Goal: Task Accomplishment & Management: Use online tool/utility

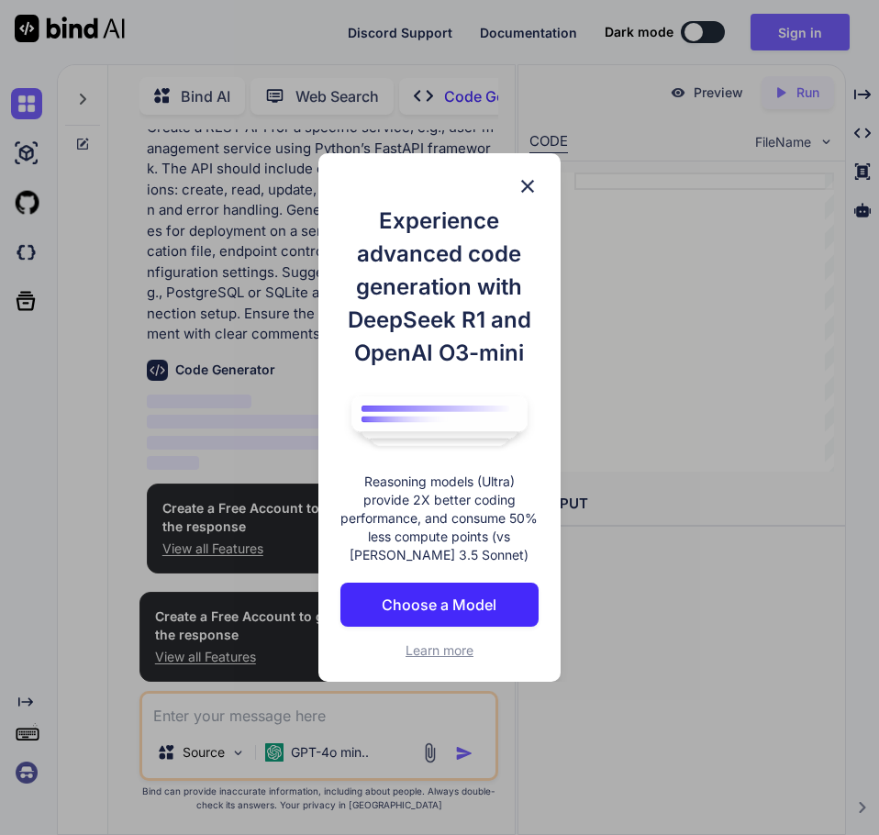
click at [521, 189] on img at bounding box center [528, 186] width 22 height 22
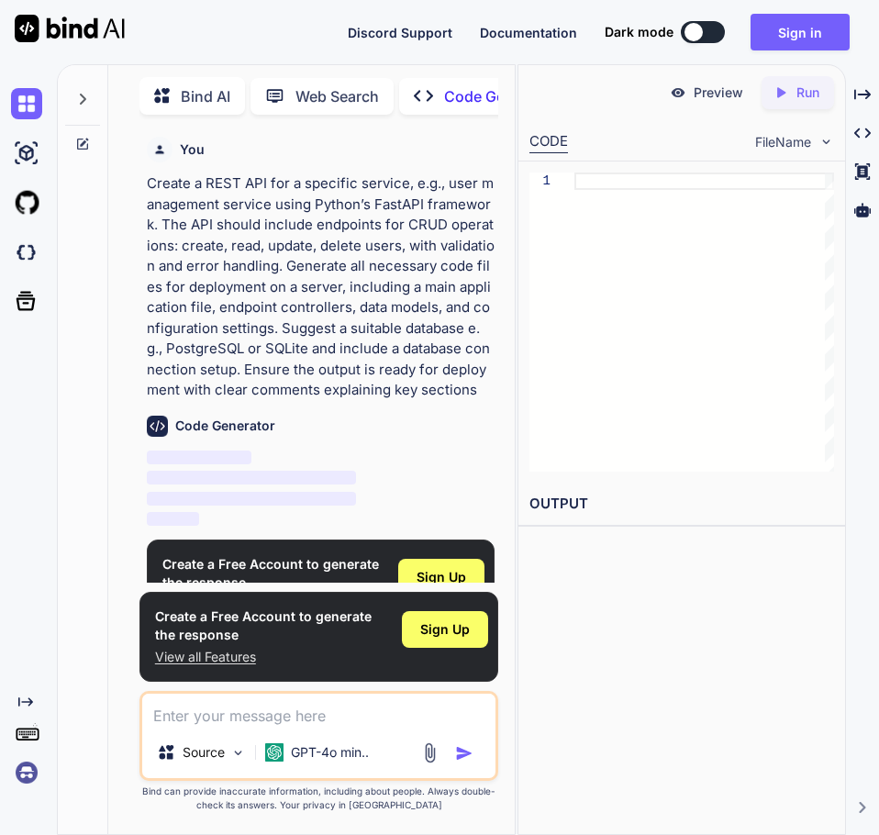
click at [384, 319] on p "Create a REST API for a specific service, e.g., user management service using P…" at bounding box center [321, 287] width 349 height 228
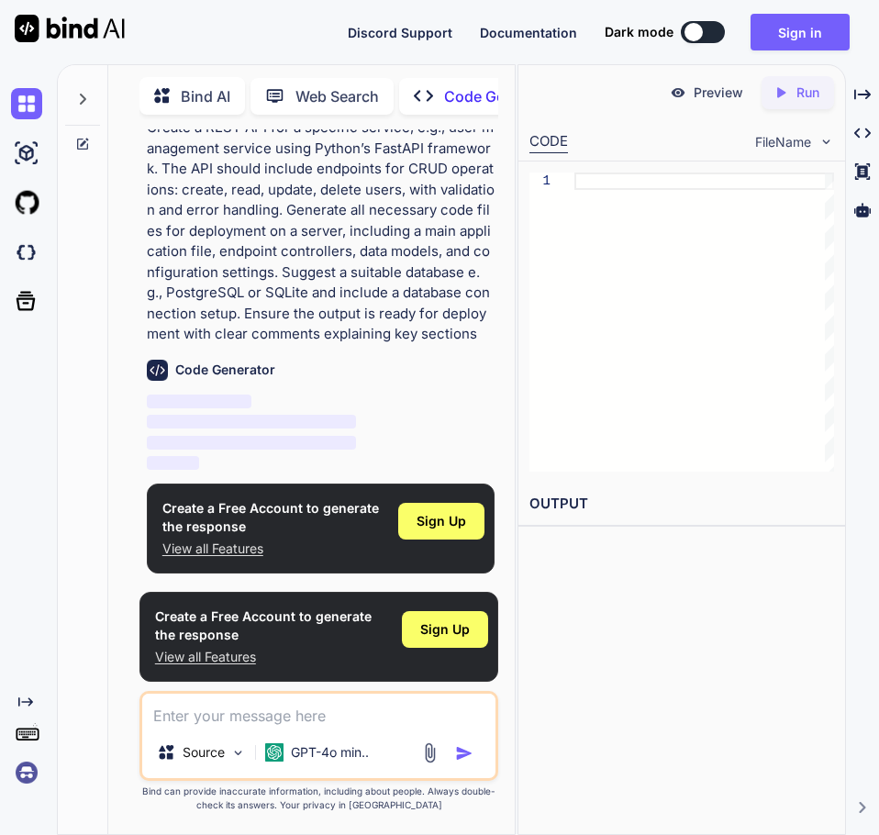
click at [464, 755] on img "button" at bounding box center [464, 753] width 18 height 18
click at [457, 520] on span "Sign Up" at bounding box center [442, 521] width 50 height 18
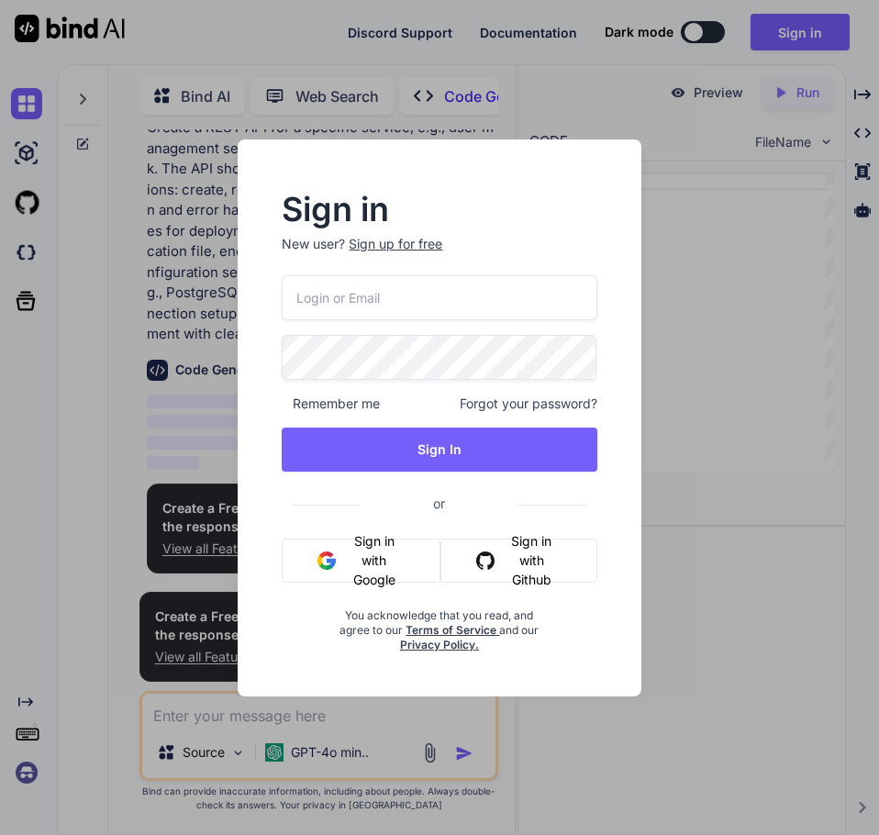
click at [419, 241] on div "Sign up for free" at bounding box center [396, 244] width 94 height 18
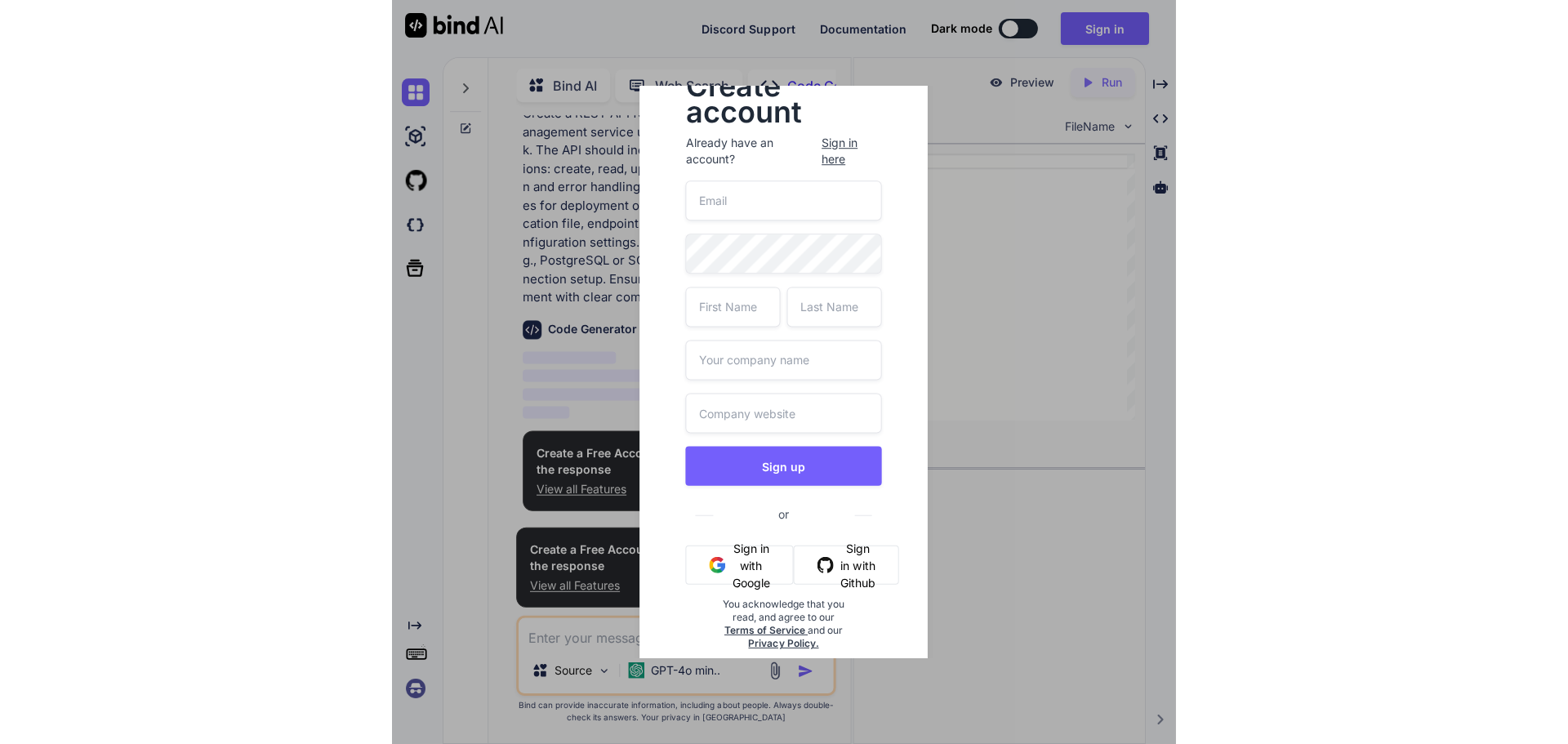
scroll to position [65, 0]
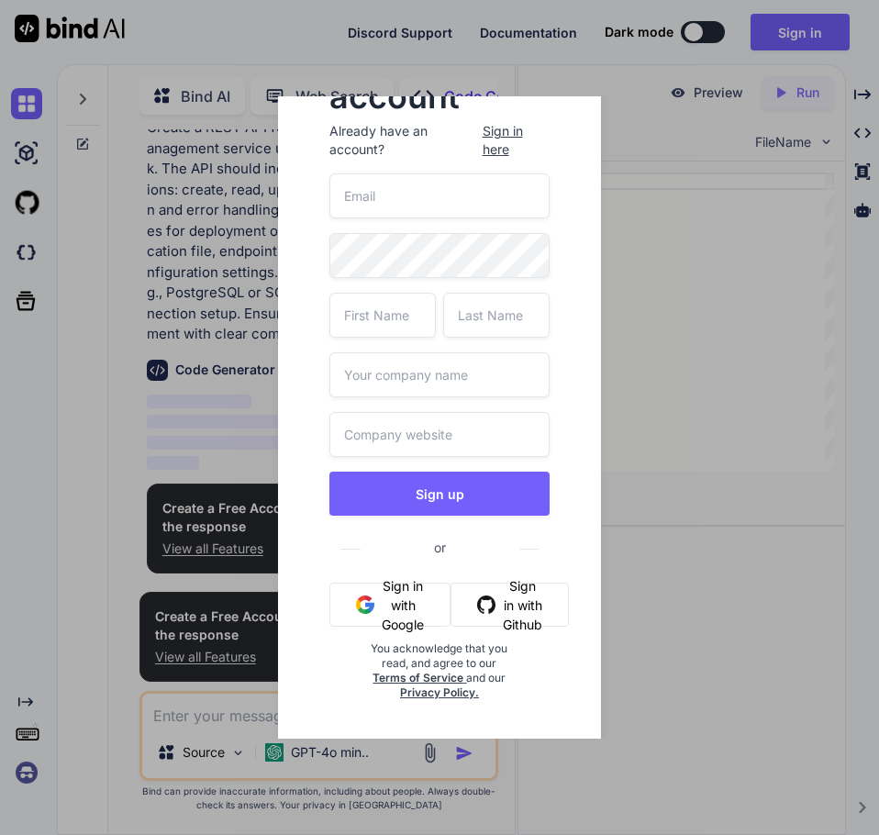
type textarea "x"
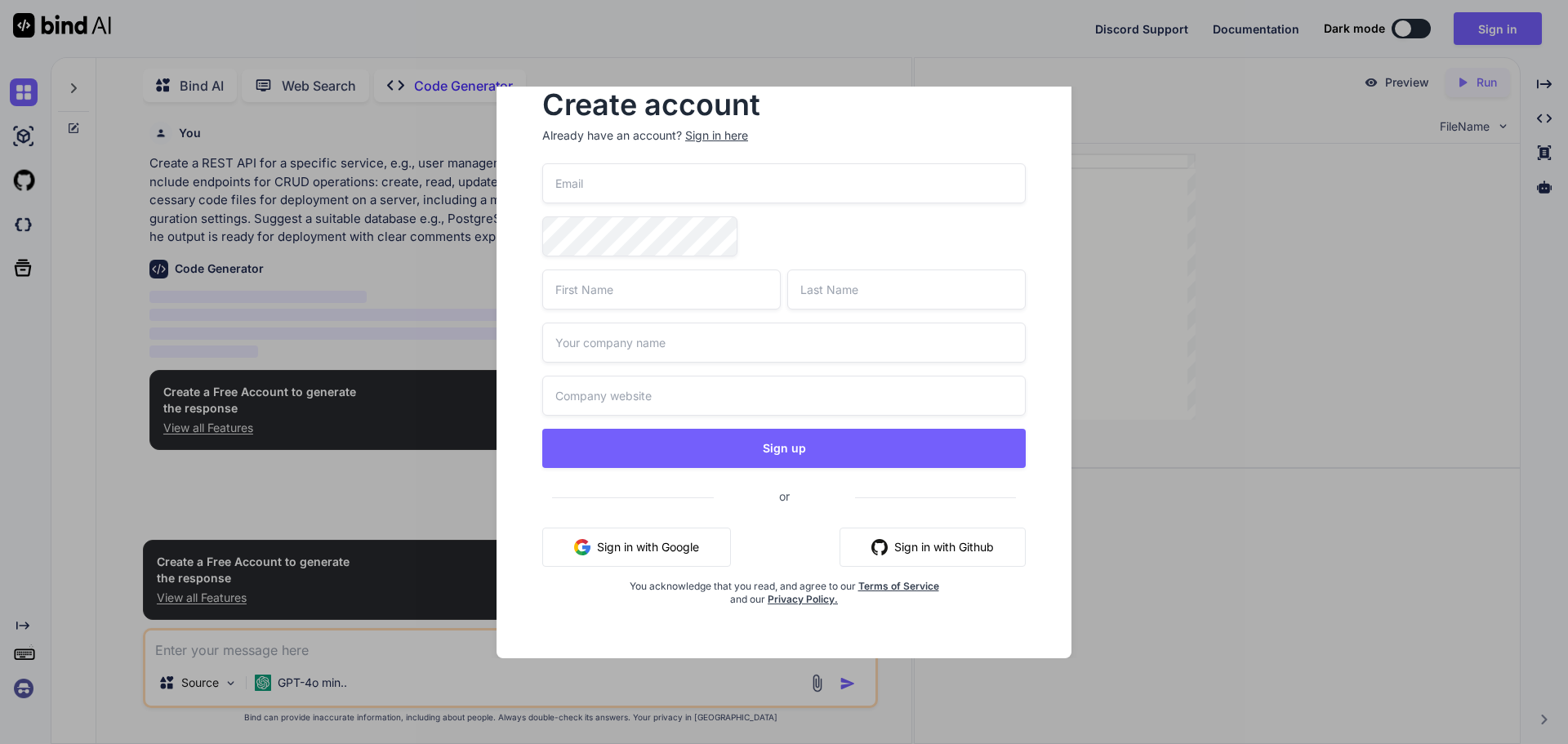
scroll to position [21, 0]
click at [612, 185] on input "email" at bounding box center [783, 183] width 483 height 40
paste input "celedav458@poesd.com"
type input "celedav458@poesd.com"
click at [618, 305] on input "text" at bounding box center [661, 289] width 238 height 40
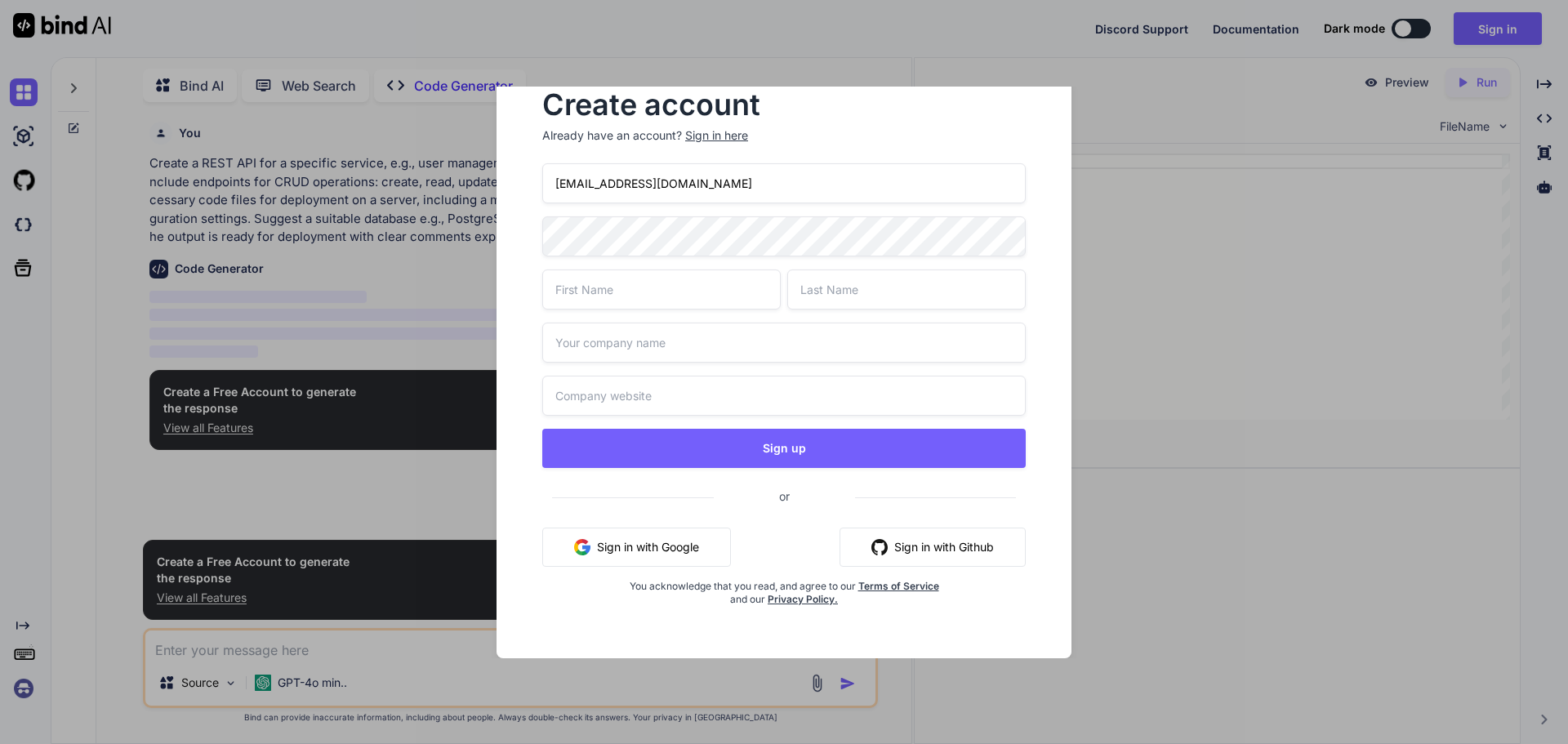
type input "Migeyod"
type input "Midge"
type input "IT Tech"
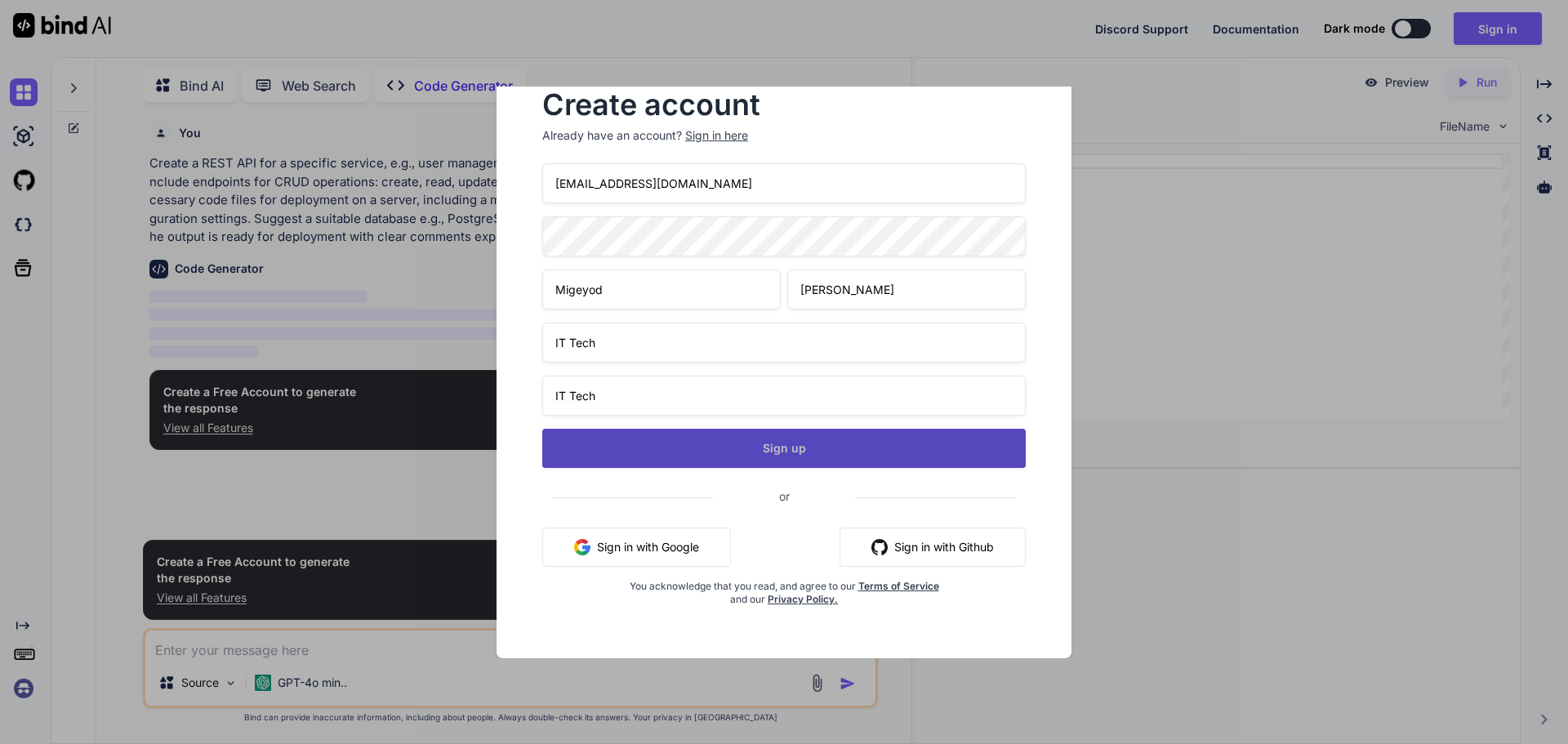
click at [777, 456] on button "Sign up" at bounding box center [783, 449] width 483 height 39
click at [760, 448] on button "Sign up" at bounding box center [783, 449] width 483 height 39
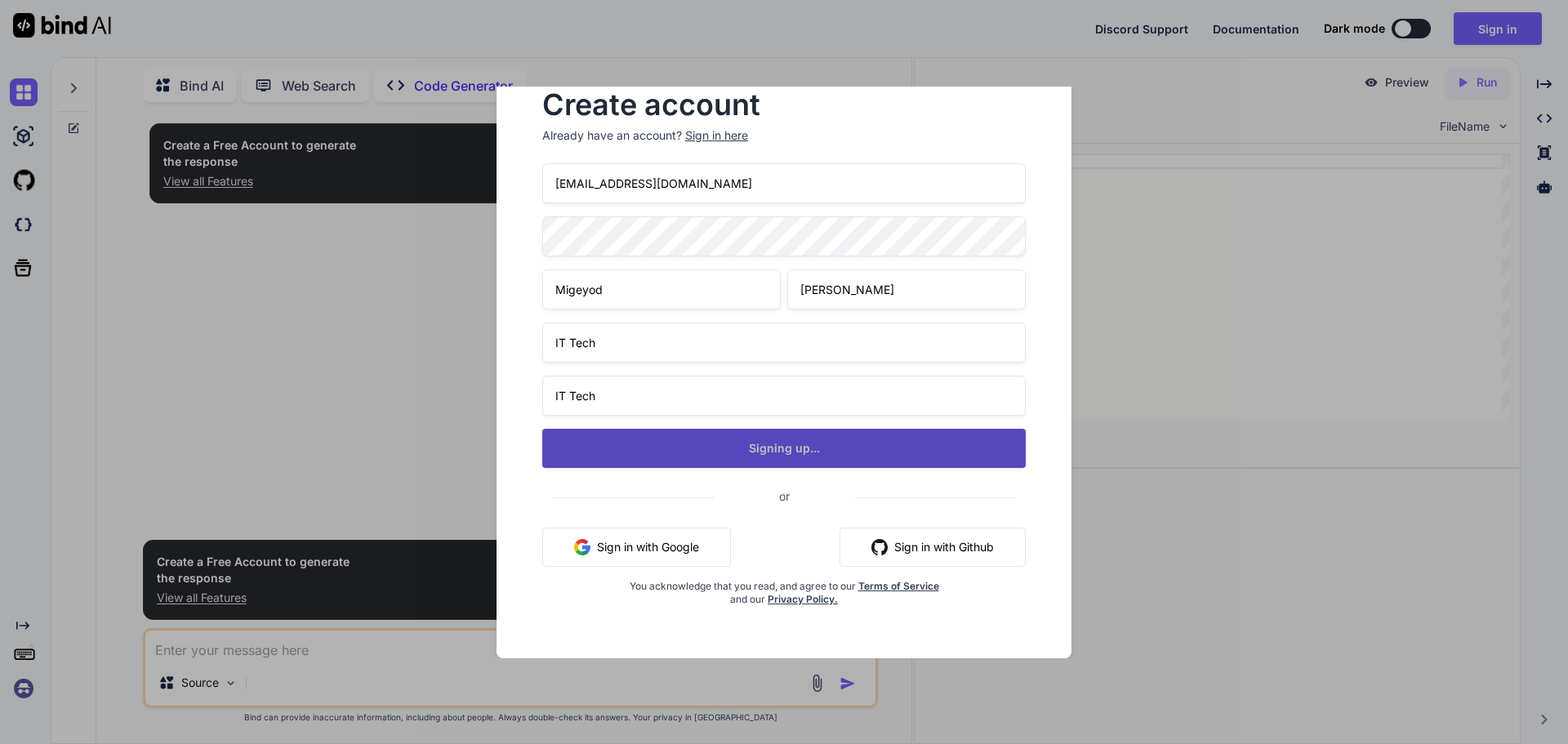
type textarea "x"
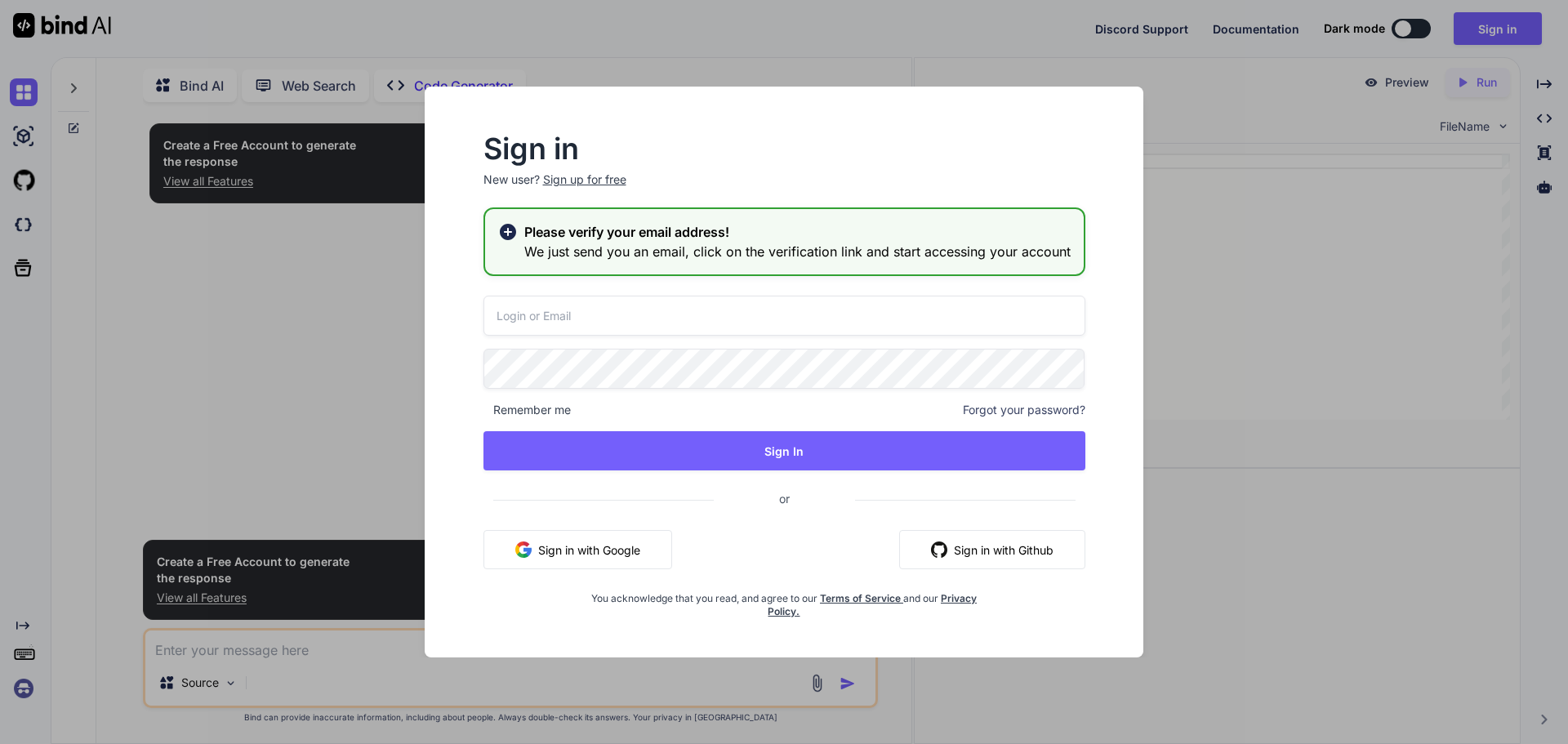
type input "celedav458@poesd.com"
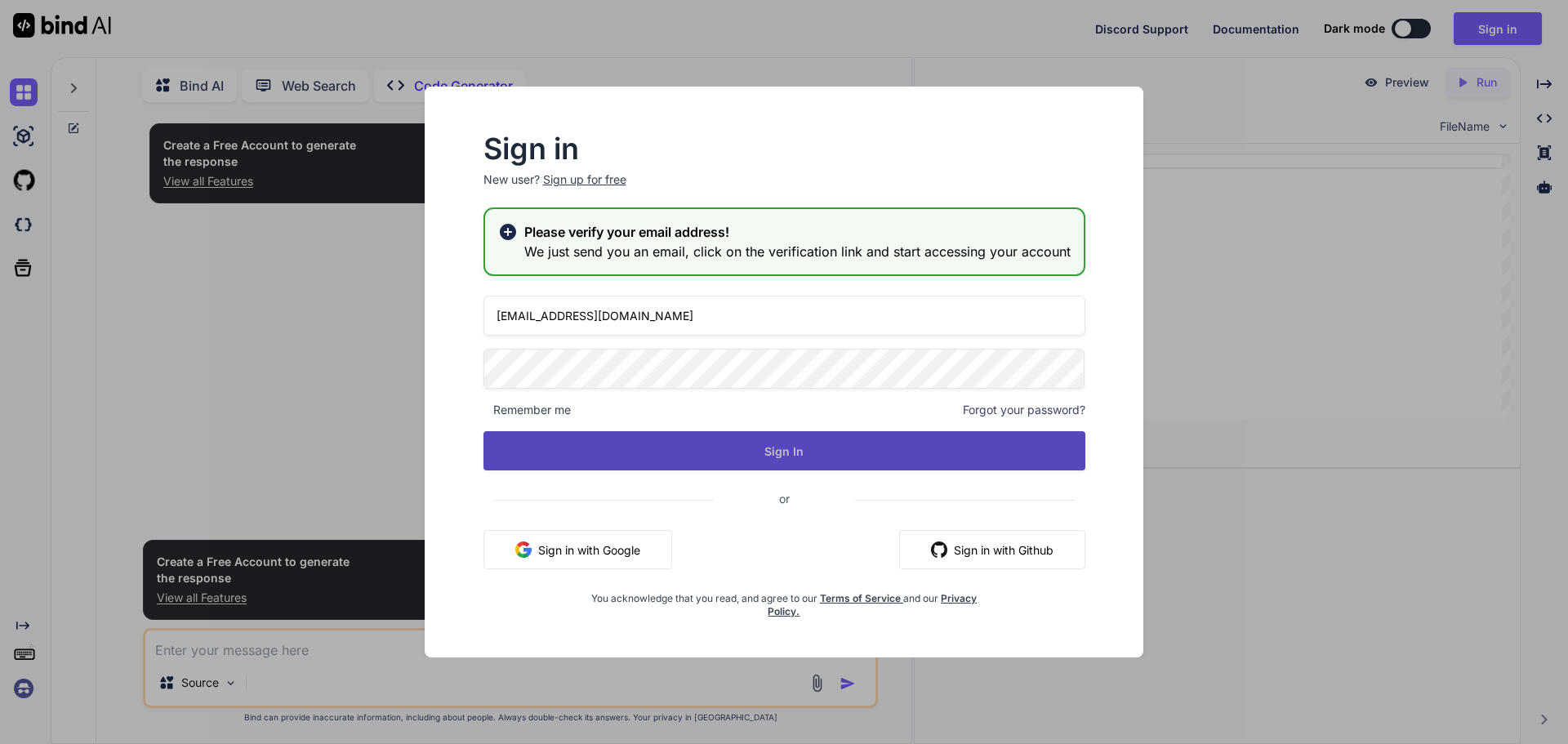
click at [781, 451] on button "Sign In" at bounding box center [784, 451] width 602 height 39
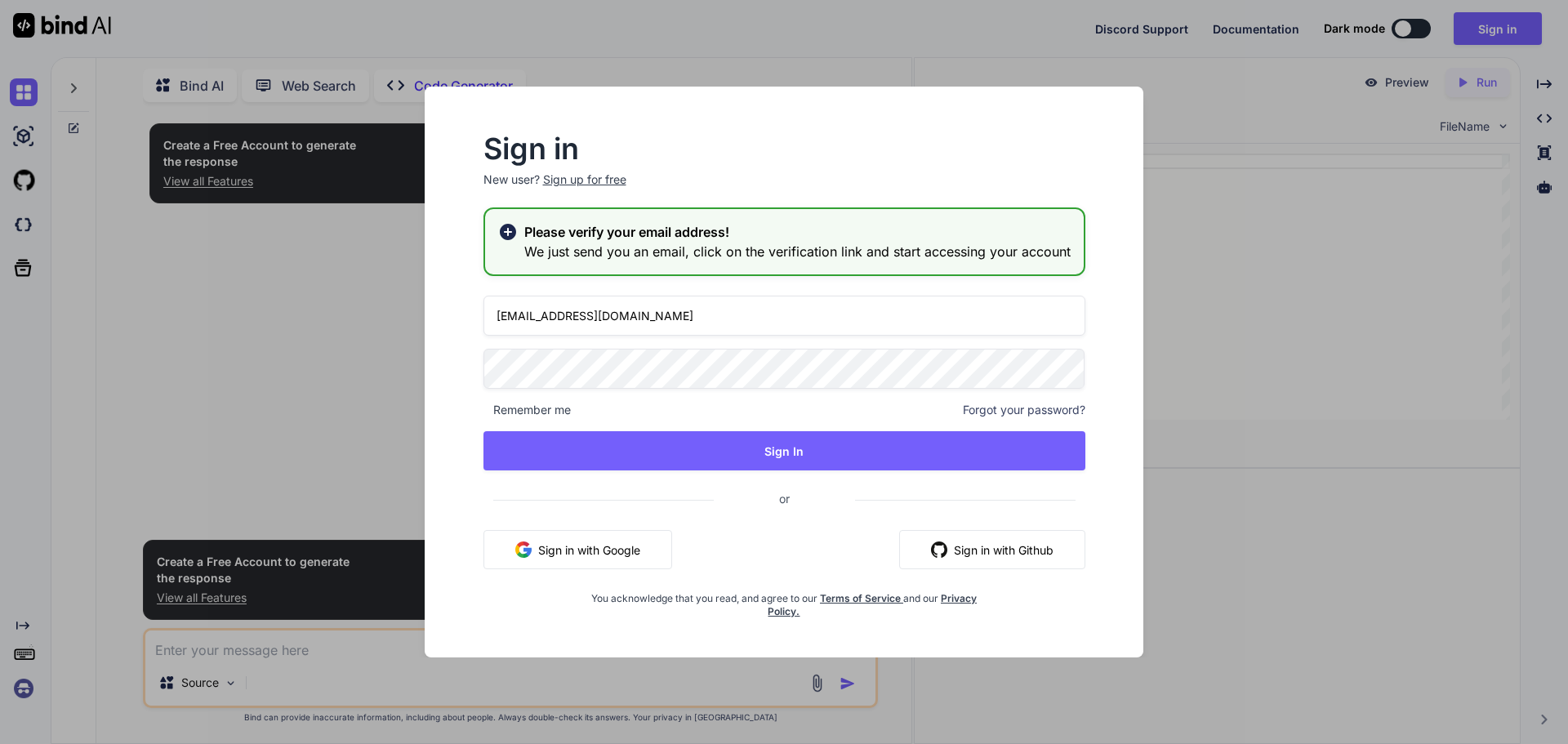
type textarea "x"
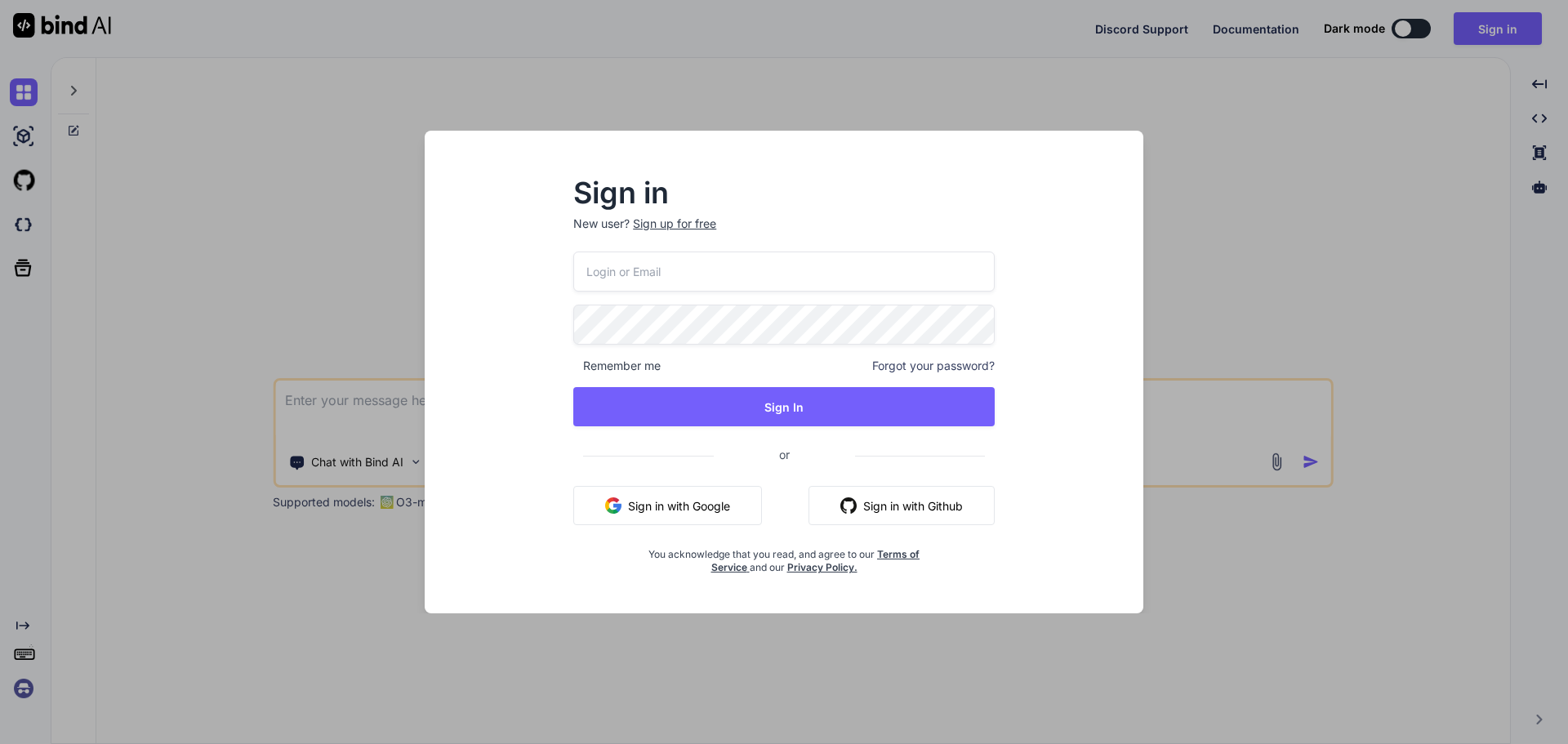
click at [679, 270] on input "email" at bounding box center [784, 271] width 422 height 40
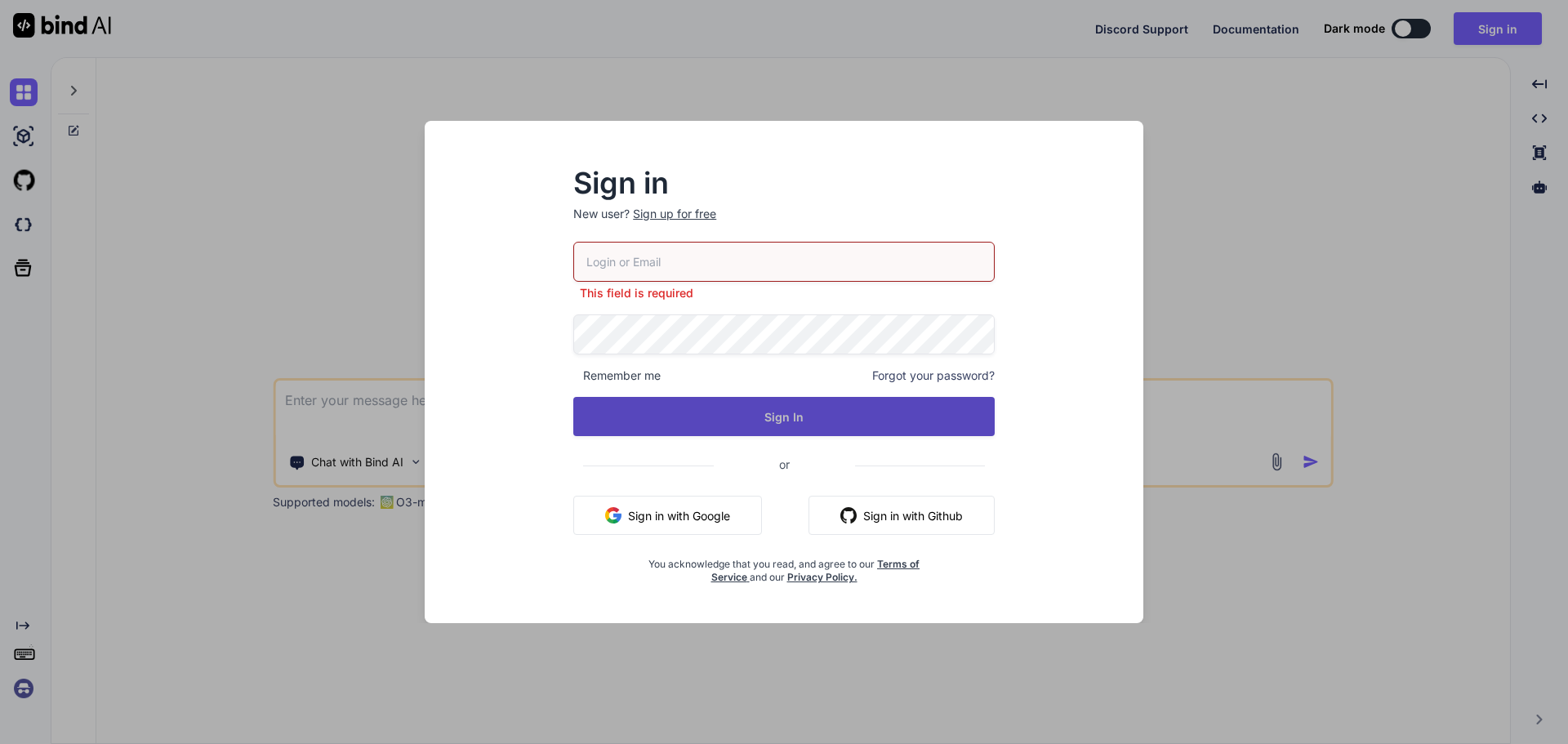
click at [766, 408] on button "Sign In" at bounding box center [784, 416] width 422 height 39
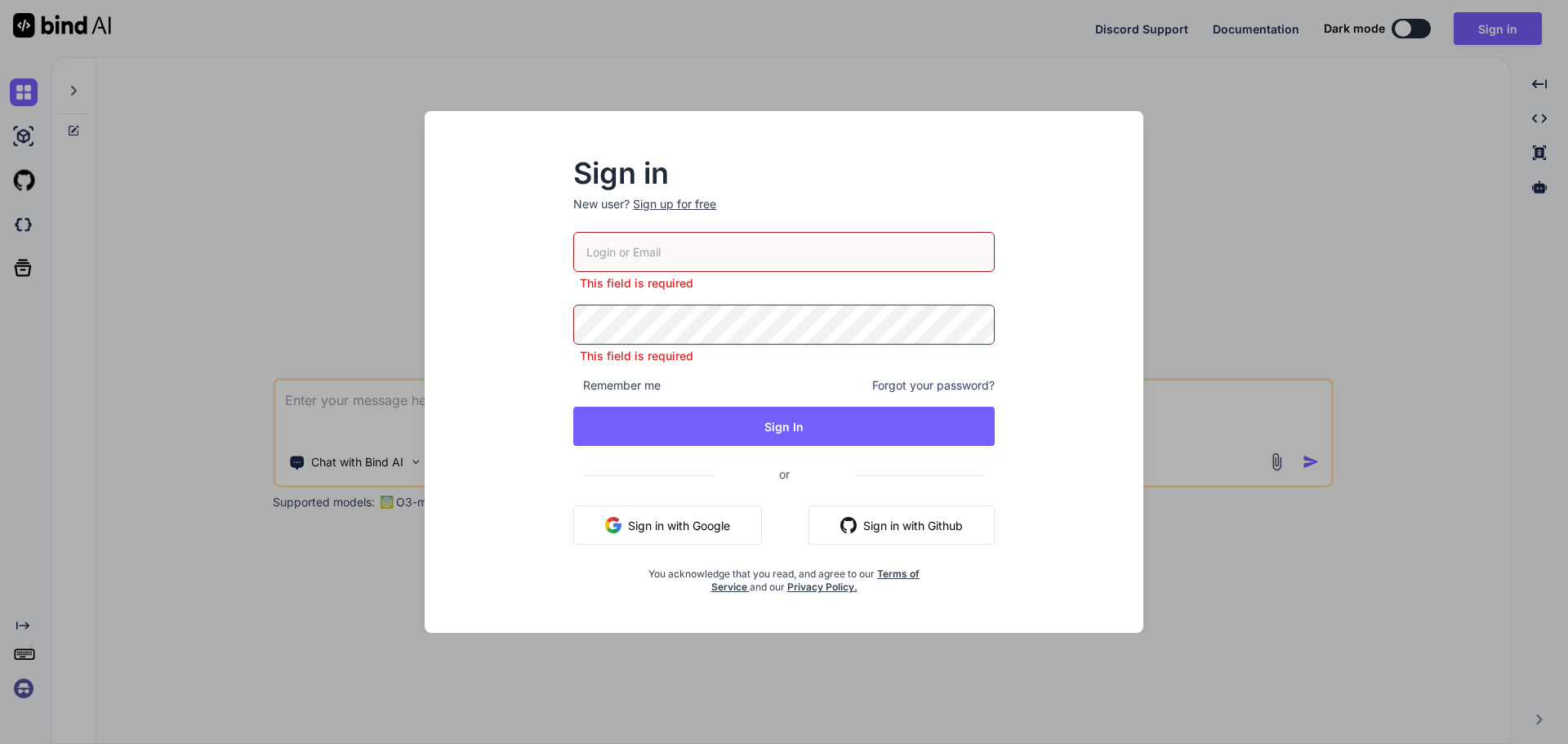
click at [710, 251] on input "email" at bounding box center [784, 252] width 422 height 40
type input "celedav458@poesd.com"
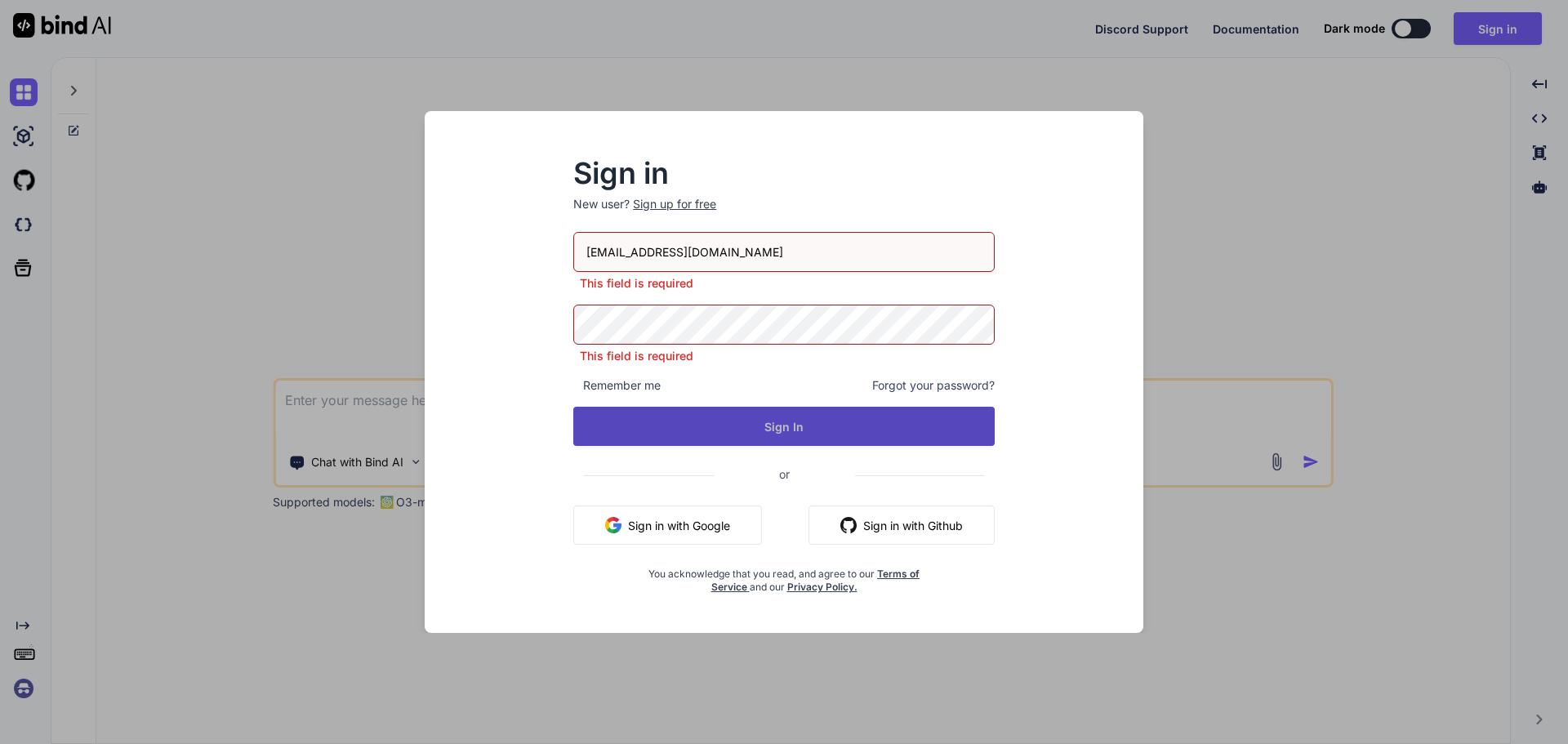
click at [771, 421] on button "Sign In" at bounding box center [784, 426] width 422 height 39
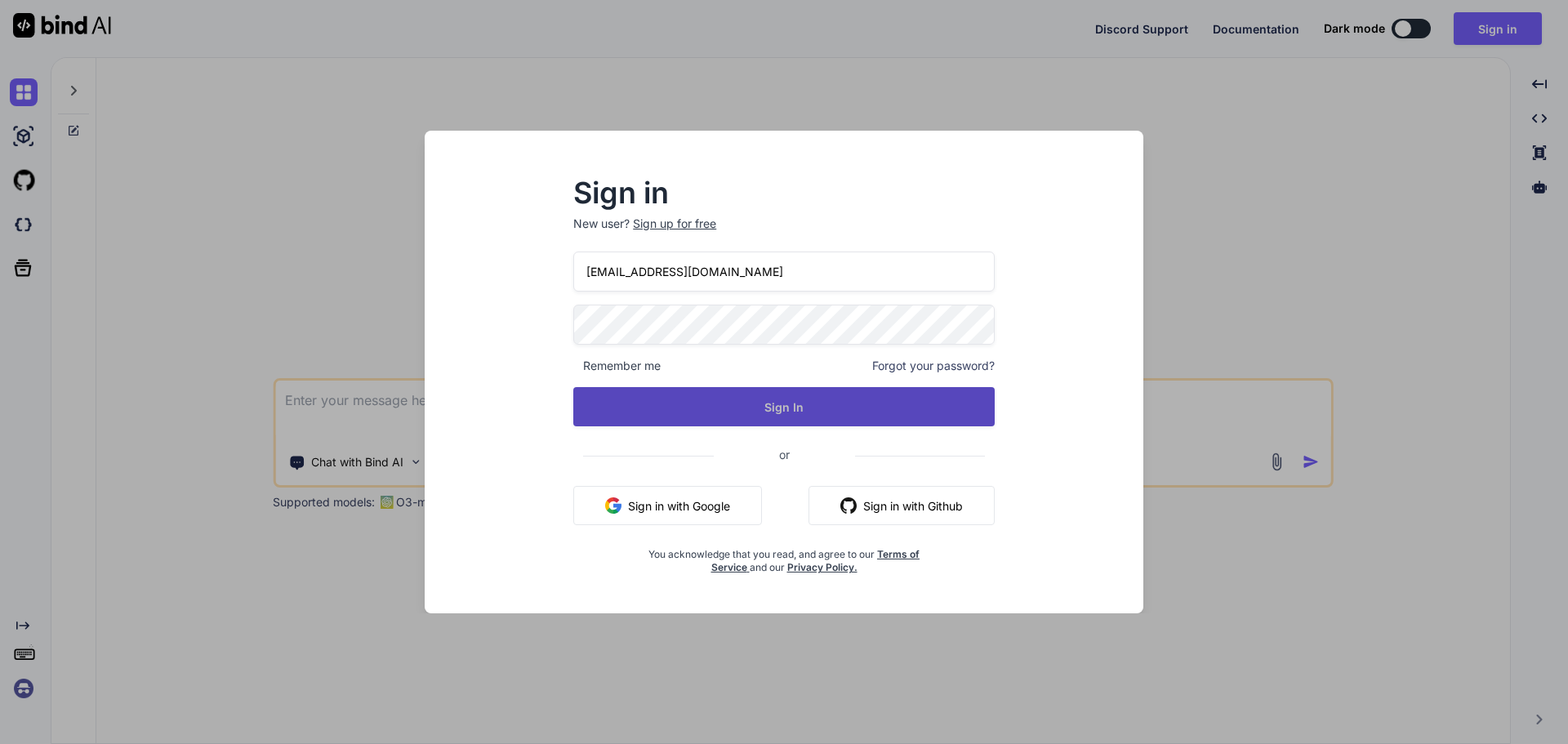
click at [771, 408] on button "Sign In" at bounding box center [784, 407] width 422 height 39
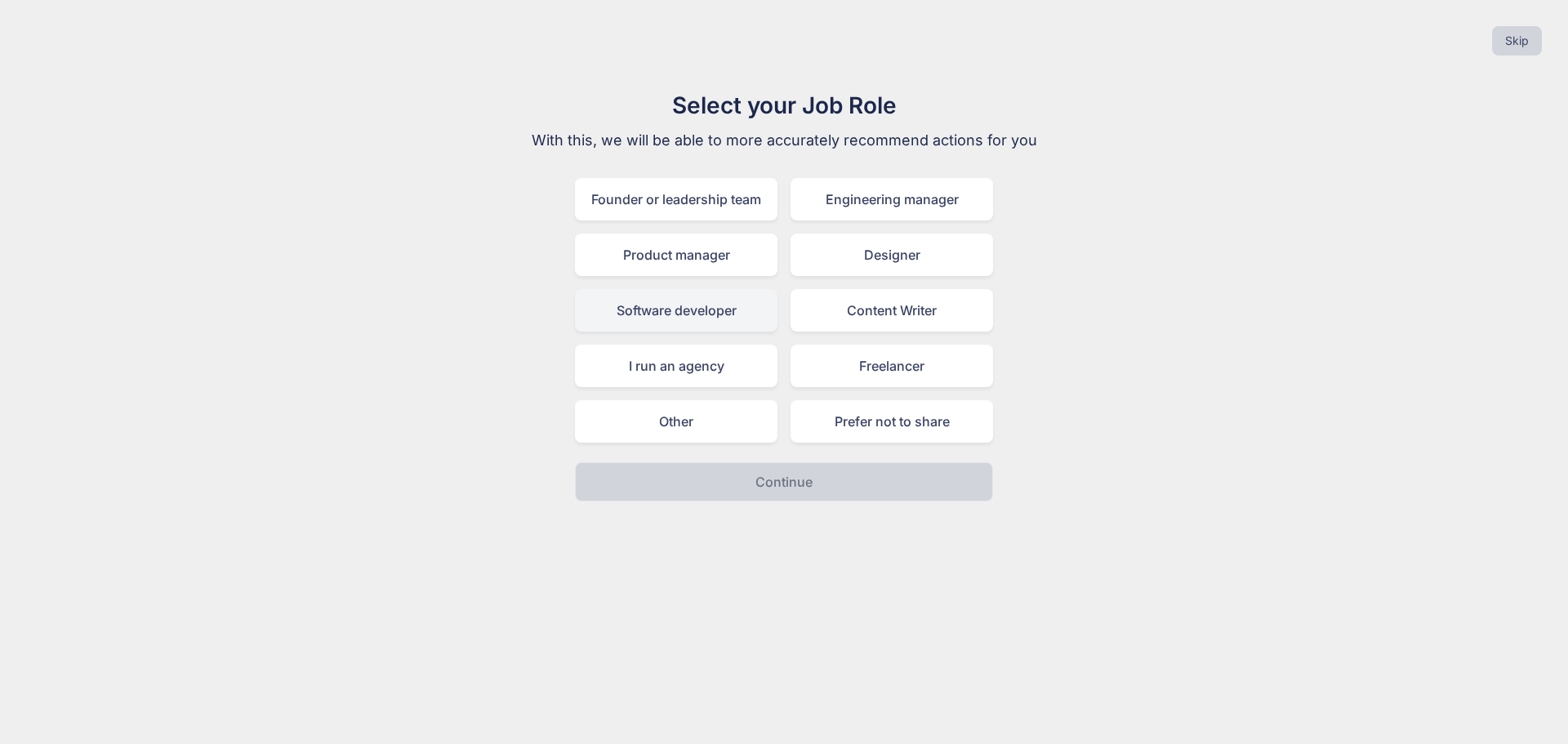
click at [719, 318] on div "Software developer" at bounding box center [676, 311] width 203 height 43
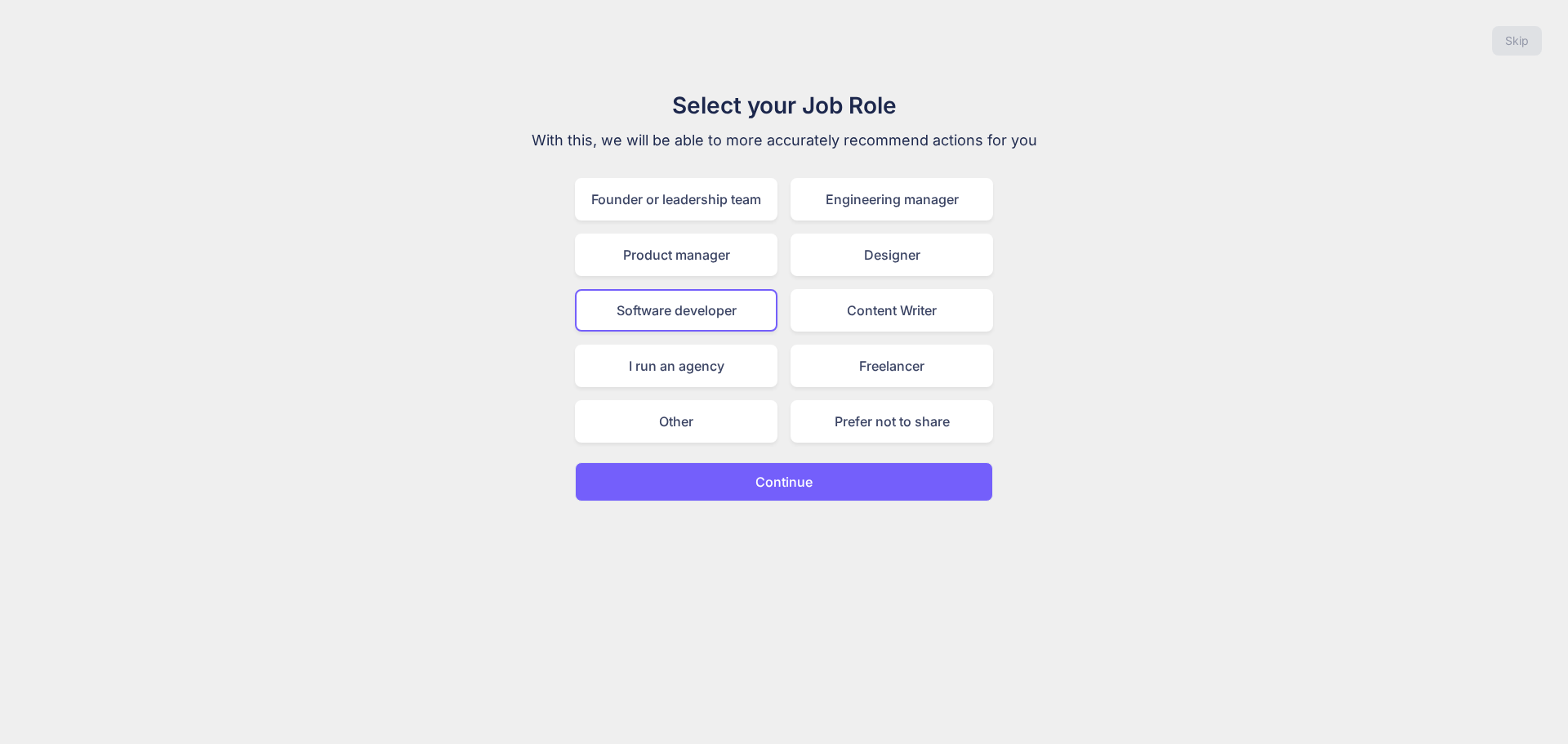
click at [792, 493] on button "Continue" at bounding box center [784, 482] width 418 height 39
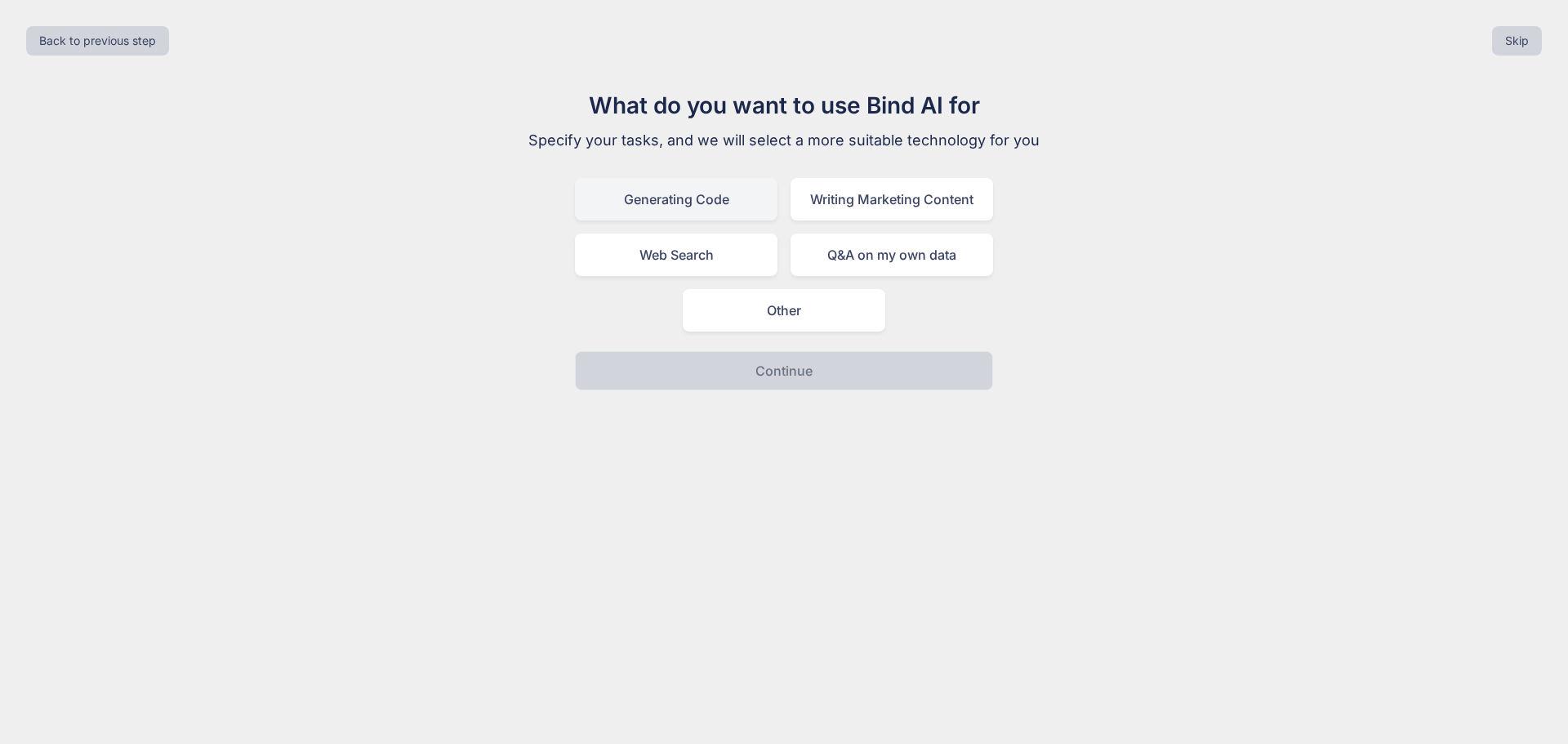
click at [722, 206] on div "Generating Code" at bounding box center [676, 199] width 203 height 43
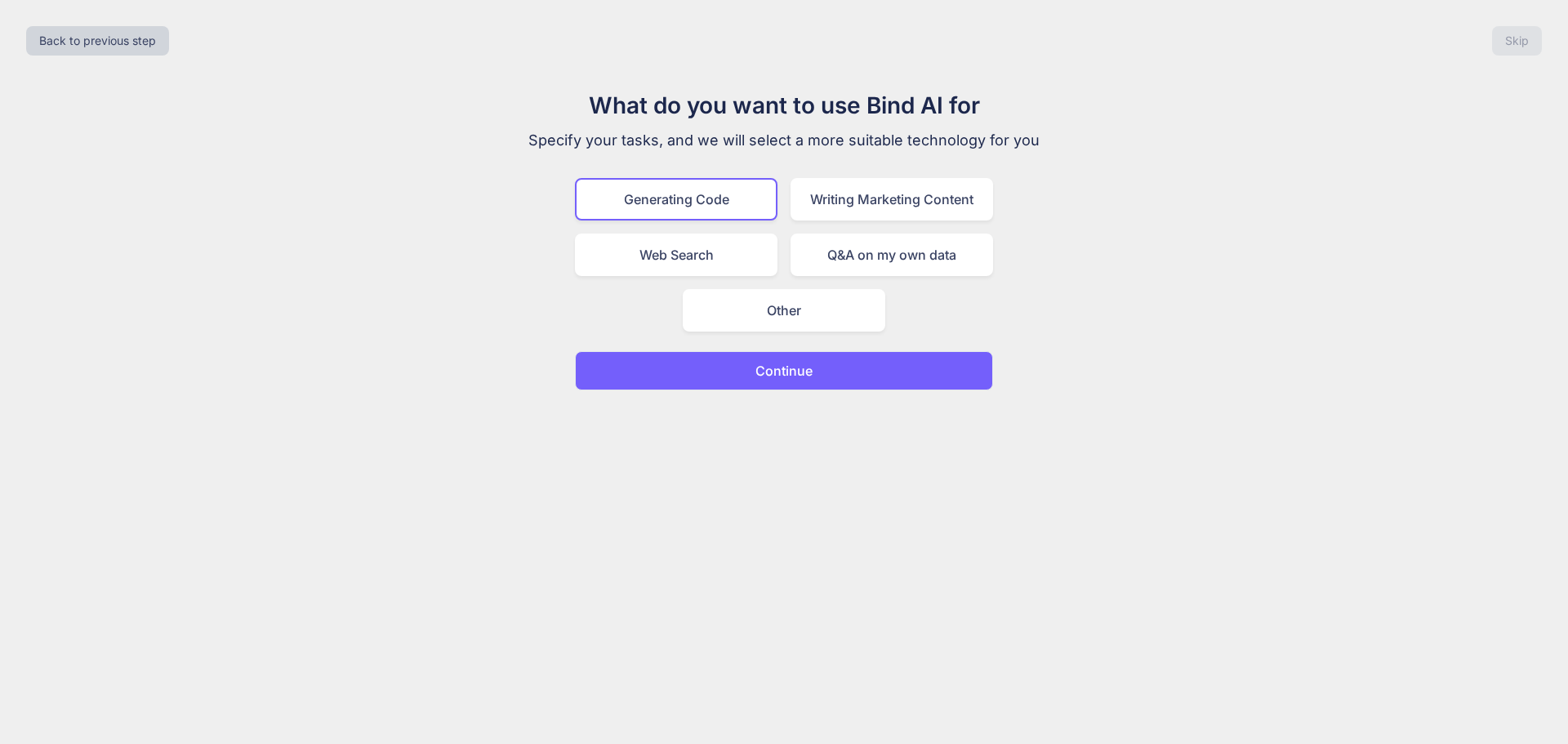
click at [767, 378] on p "Continue" at bounding box center [784, 371] width 57 height 20
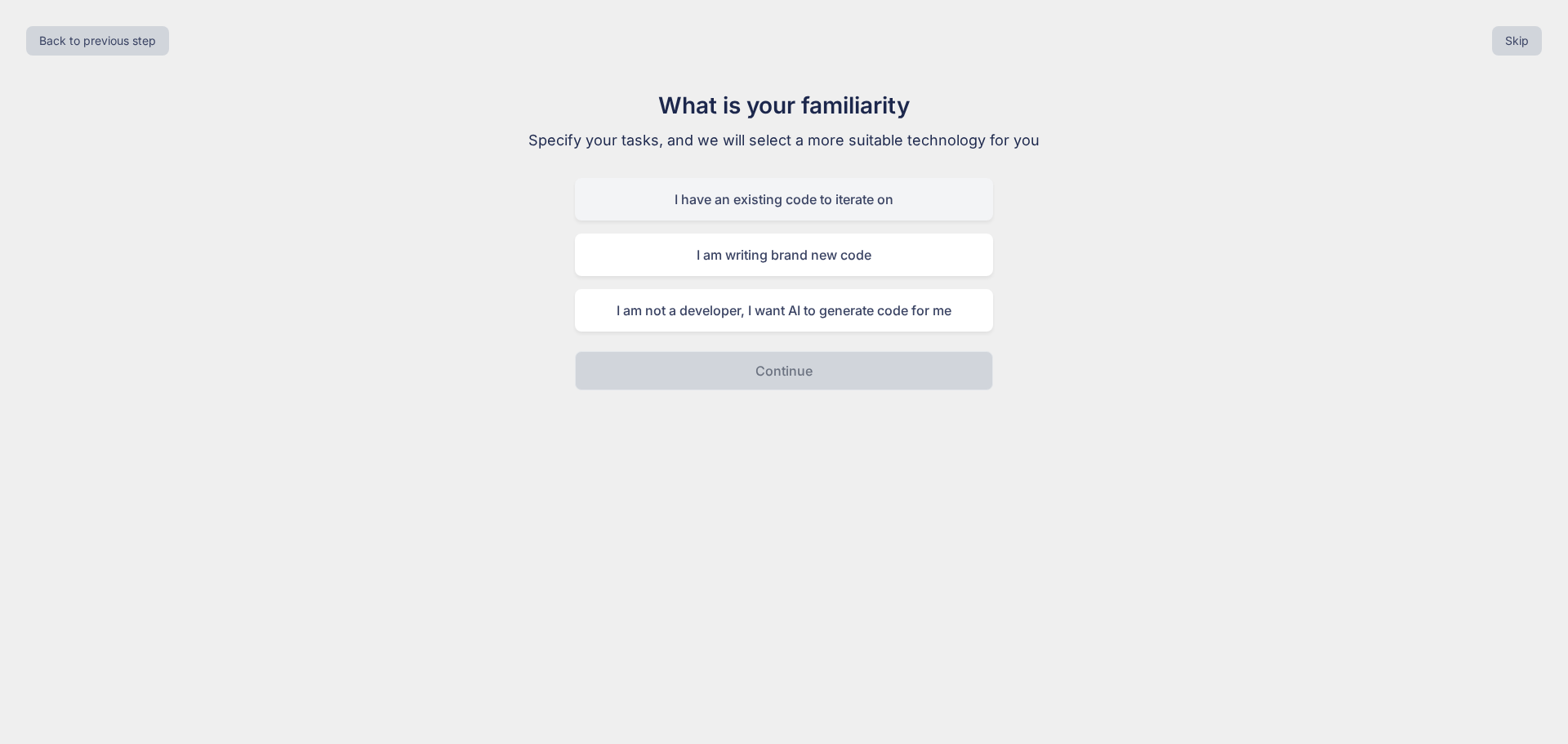
click at [791, 194] on div "I have an existing code to iterate on" at bounding box center [784, 199] width 418 height 43
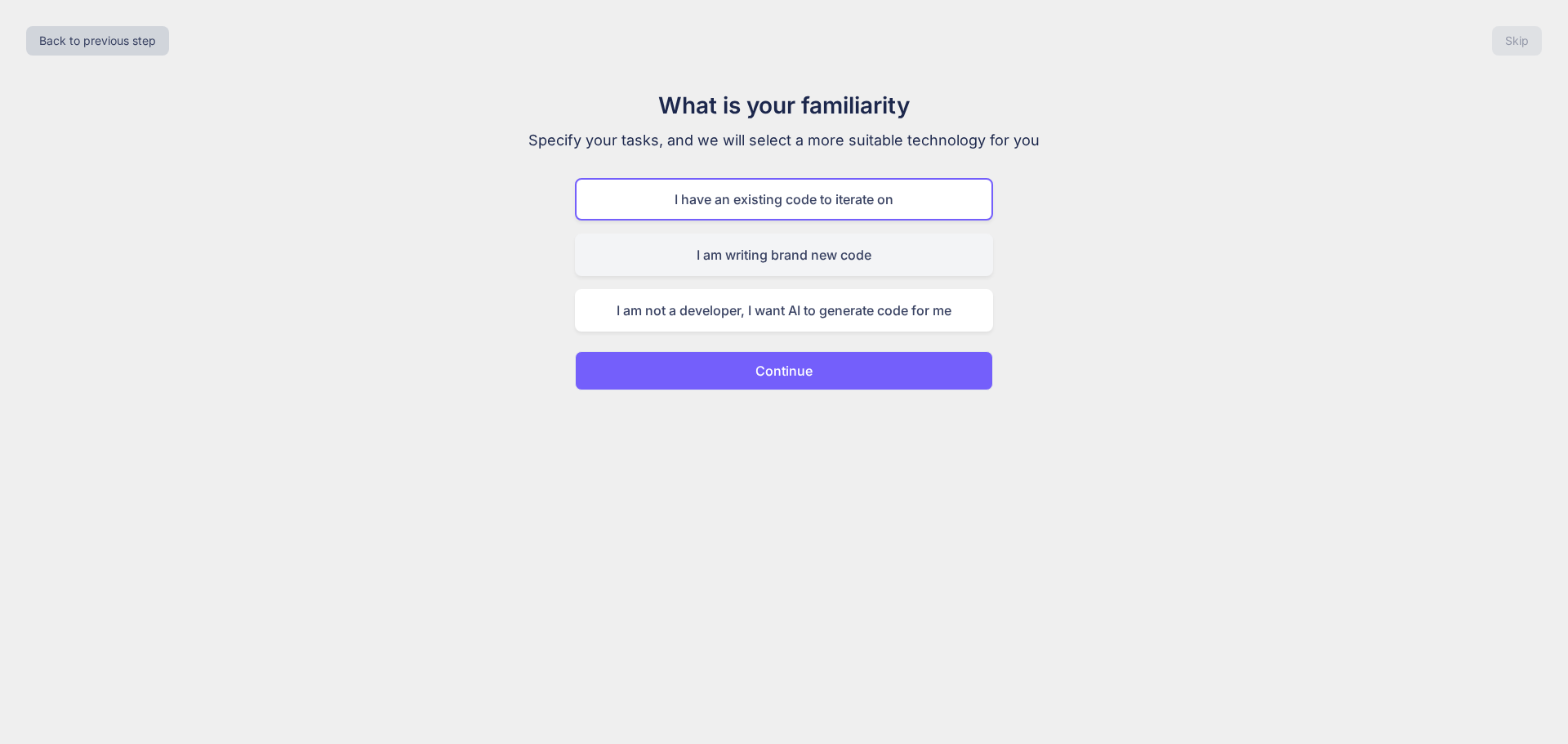
click at [814, 252] on div "I am writing brand new code" at bounding box center [784, 255] width 418 height 43
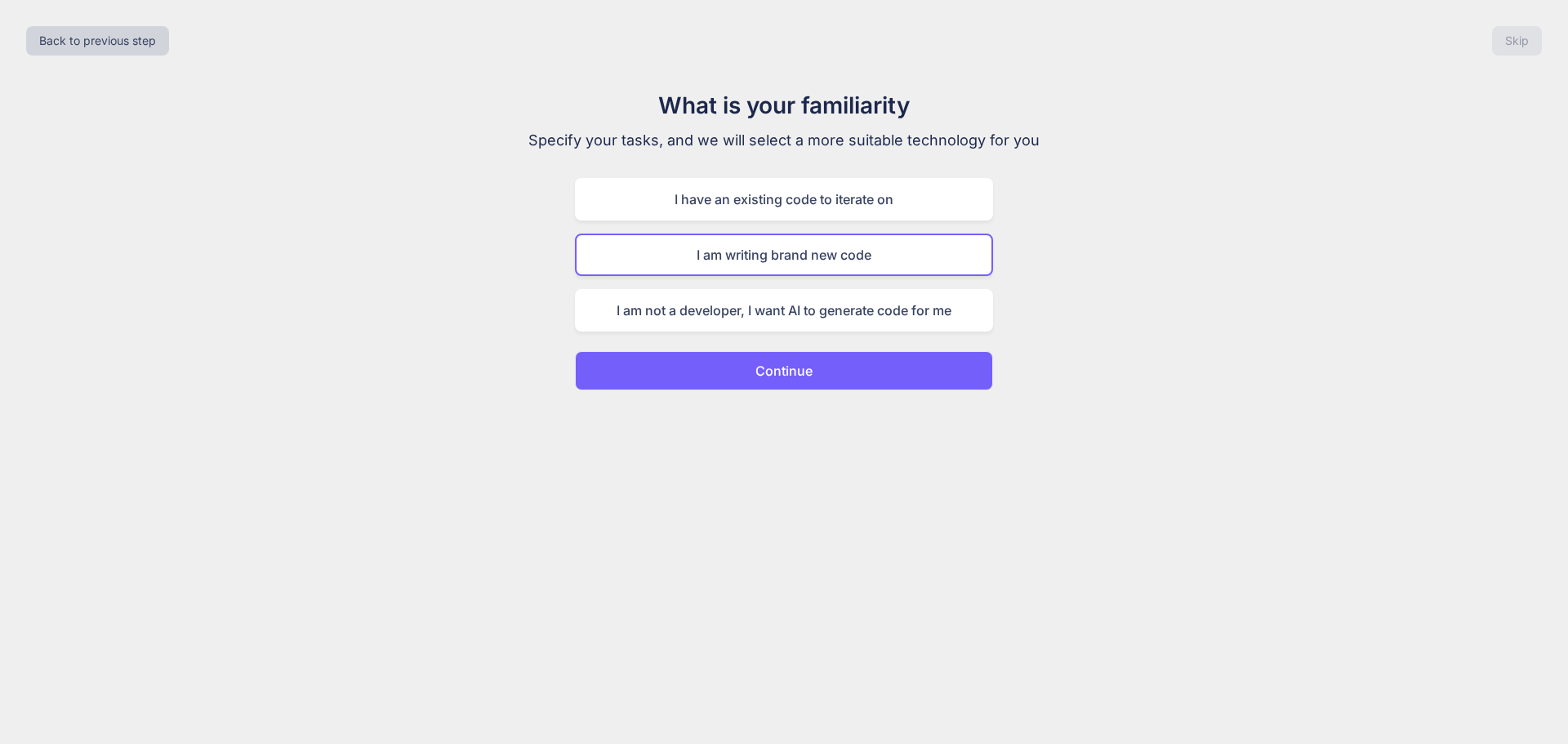
click at [808, 366] on p "Continue" at bounding box center [784, 371] width 57 height 20
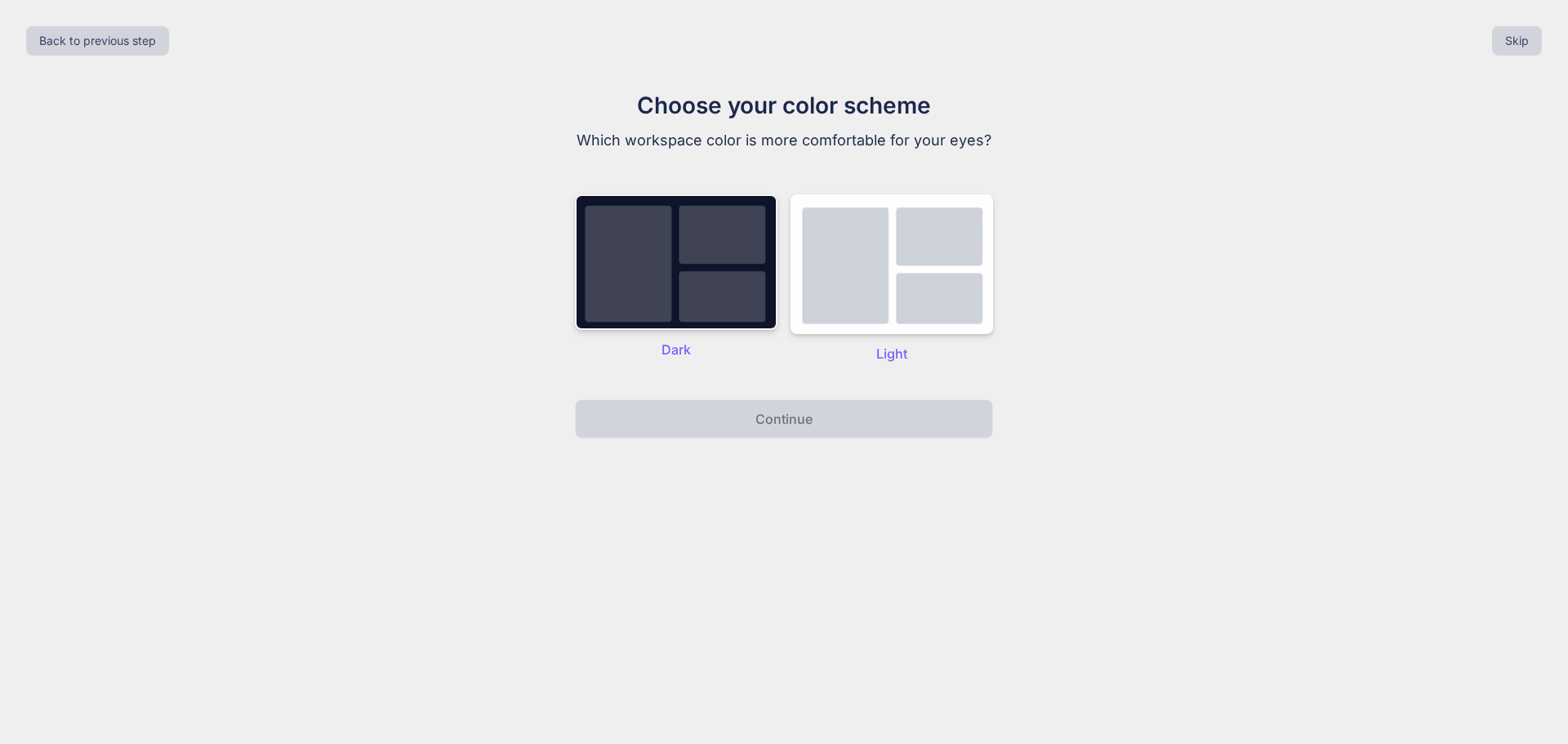
click at [731, 274] on img at bounding box center [676, 262] width 203 height 135
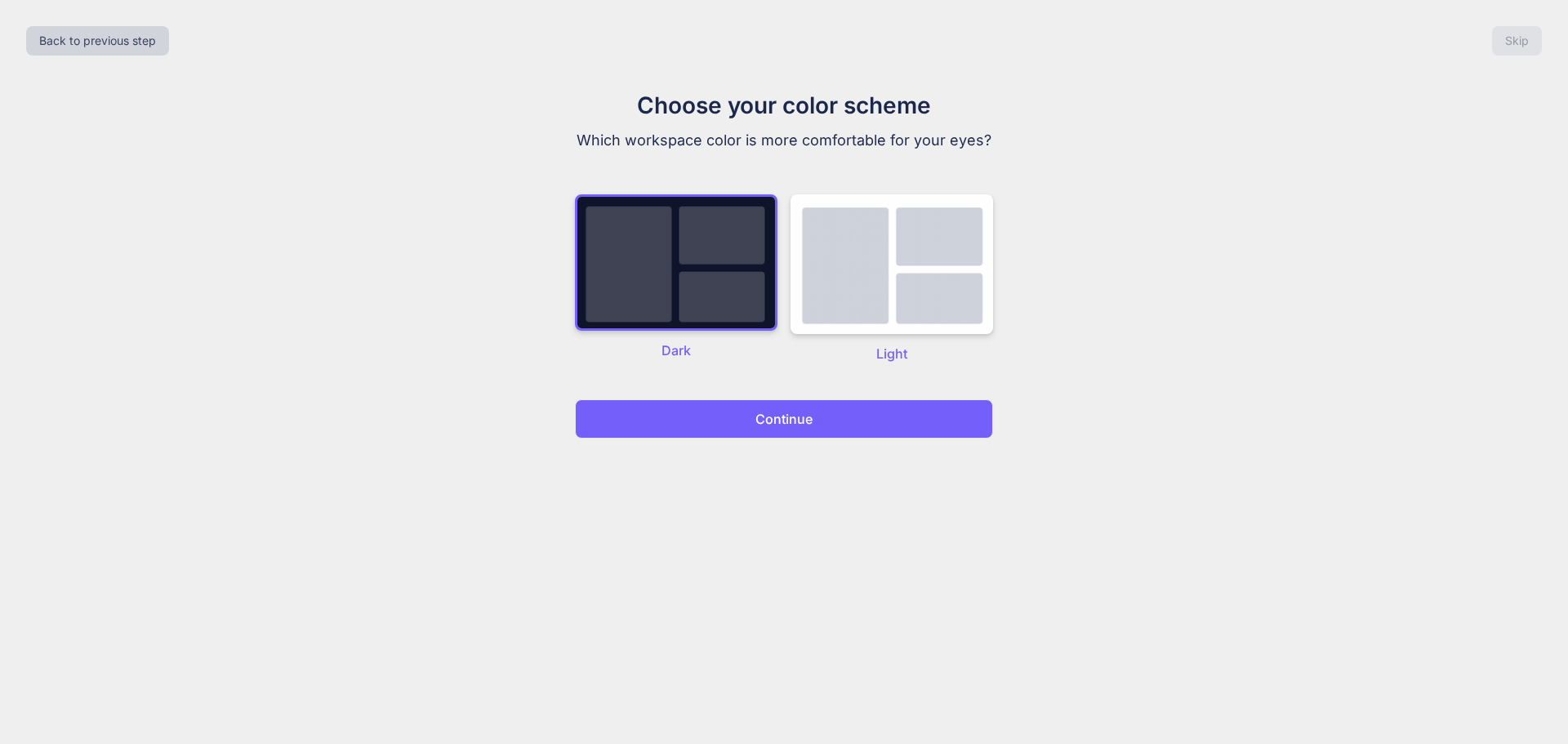
click at [800, 426] on p "Continue" at bounding box center [784, 419] width 57 height 20
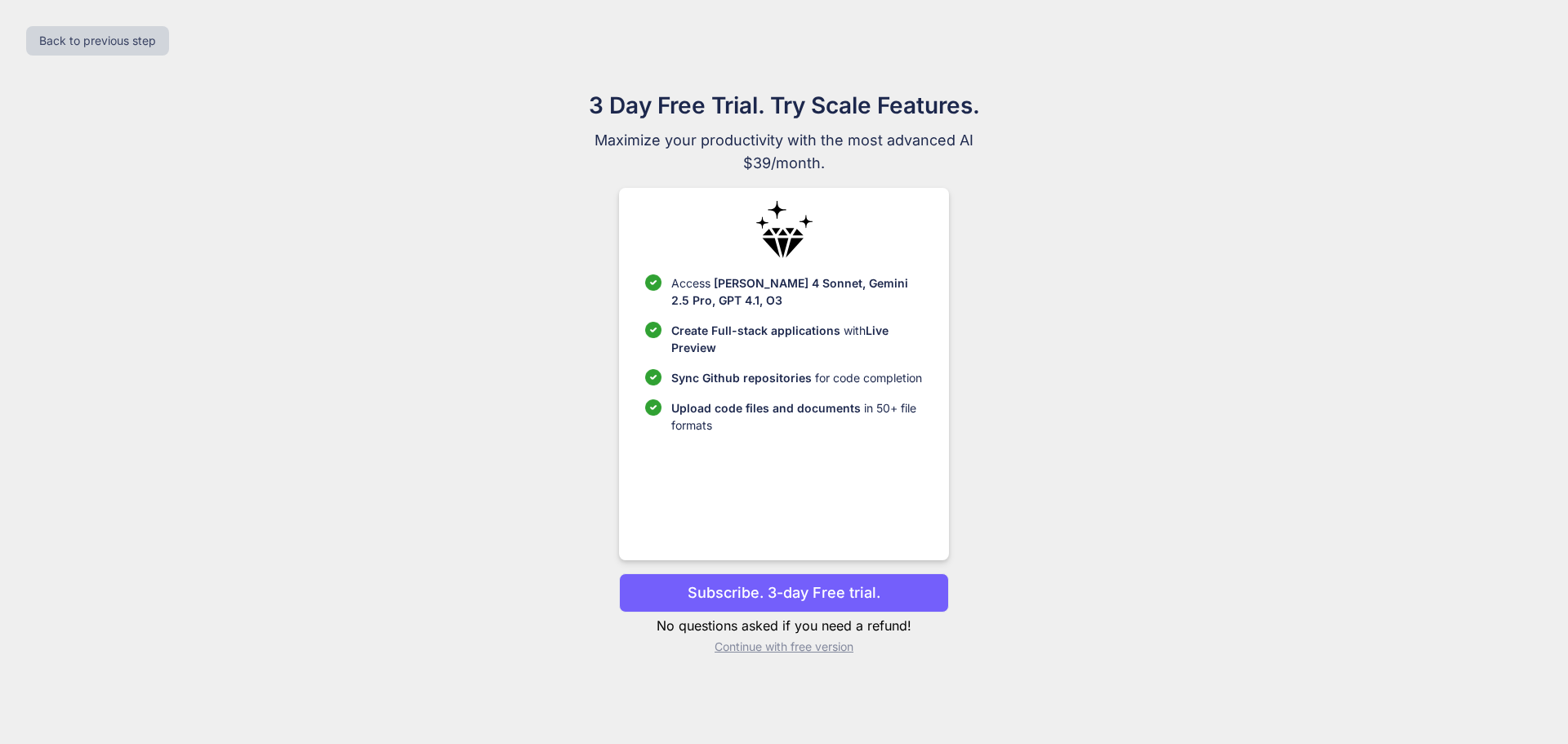
click at [804, 647] on p "Continue with free version" at bounding box center [784, 647] width 329 height 16
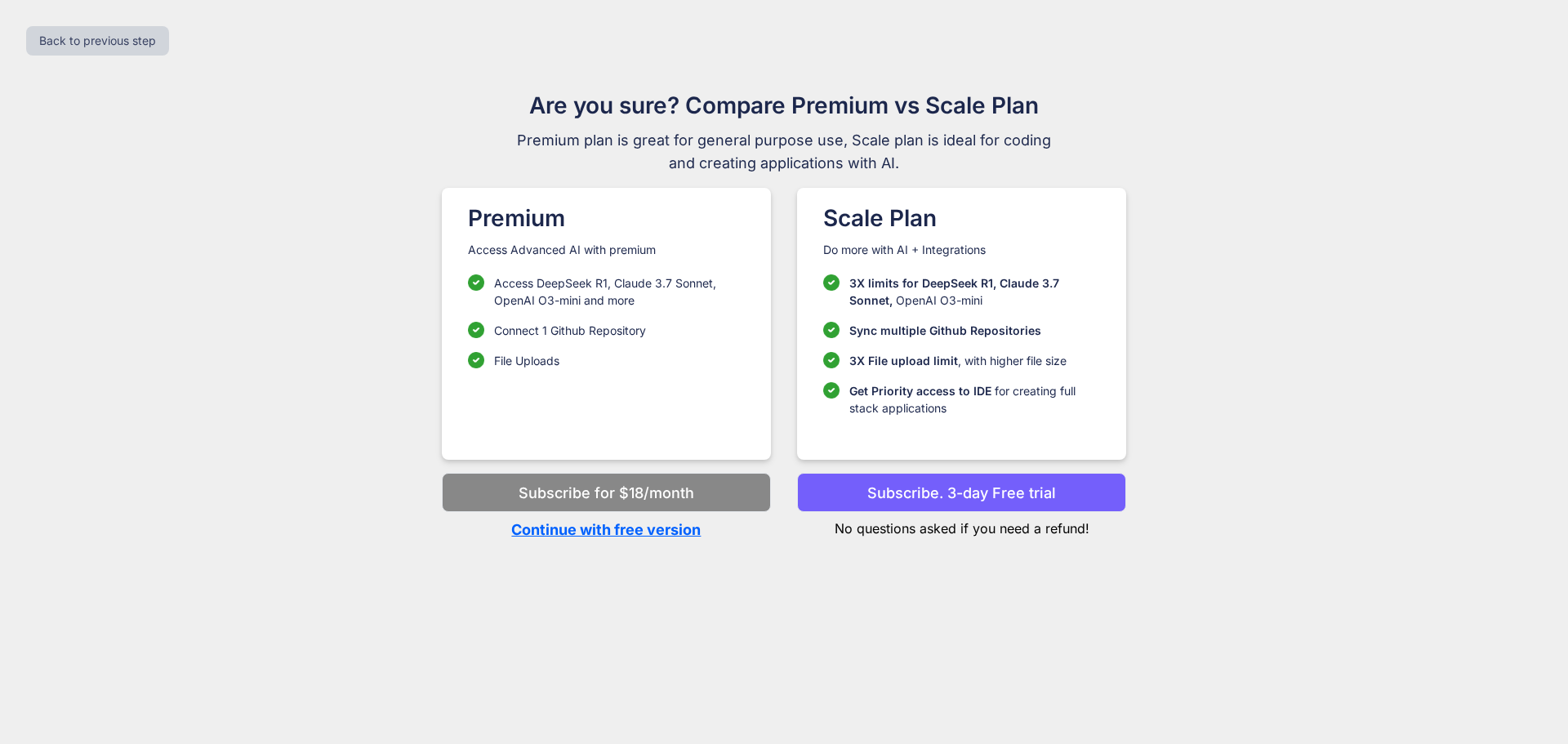
click at [662, 530] on p "Continue with free version" at bounding box center [607, 530] width 329 height 22
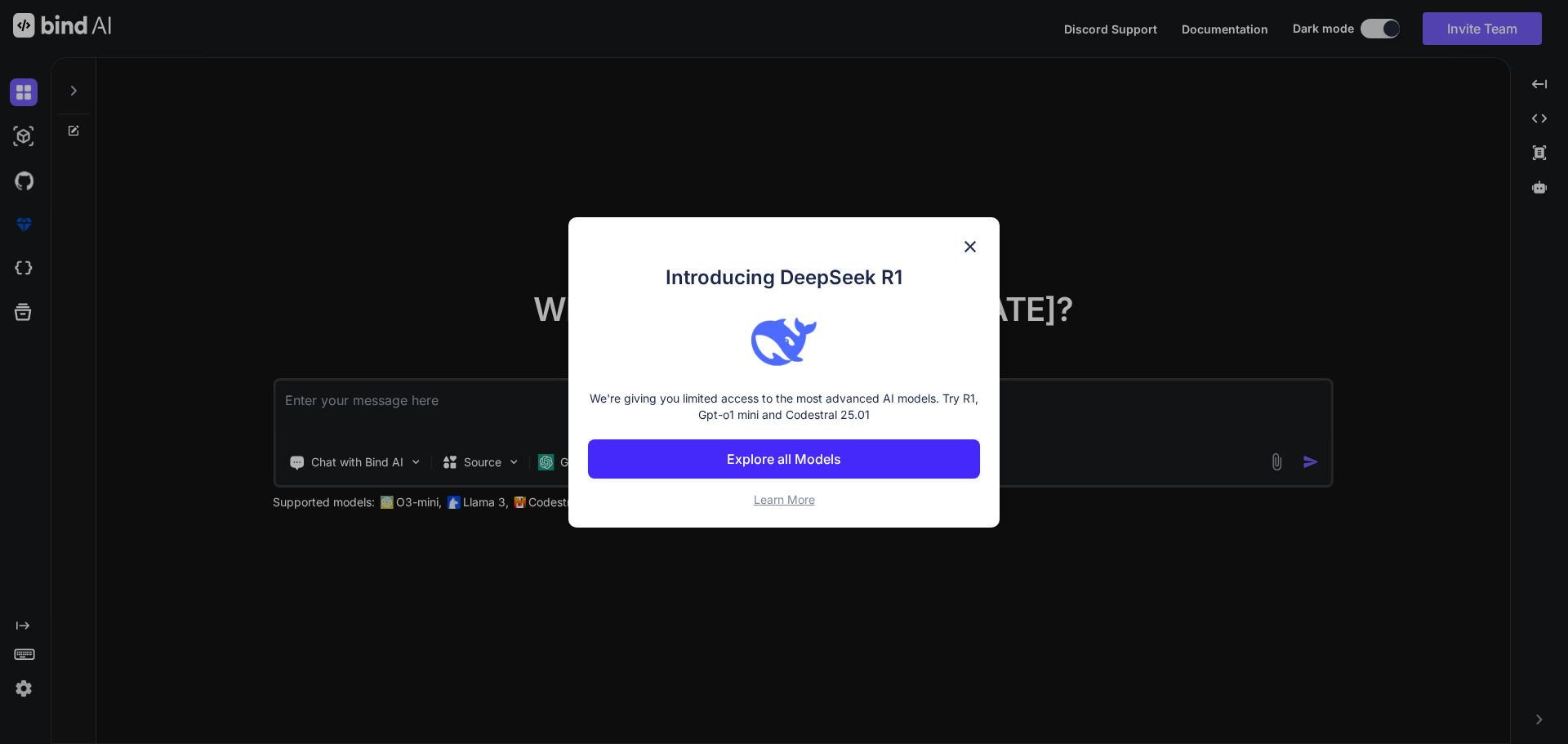
click at [974, 239] on img at bounding box center [970, 247] width 20 height 20
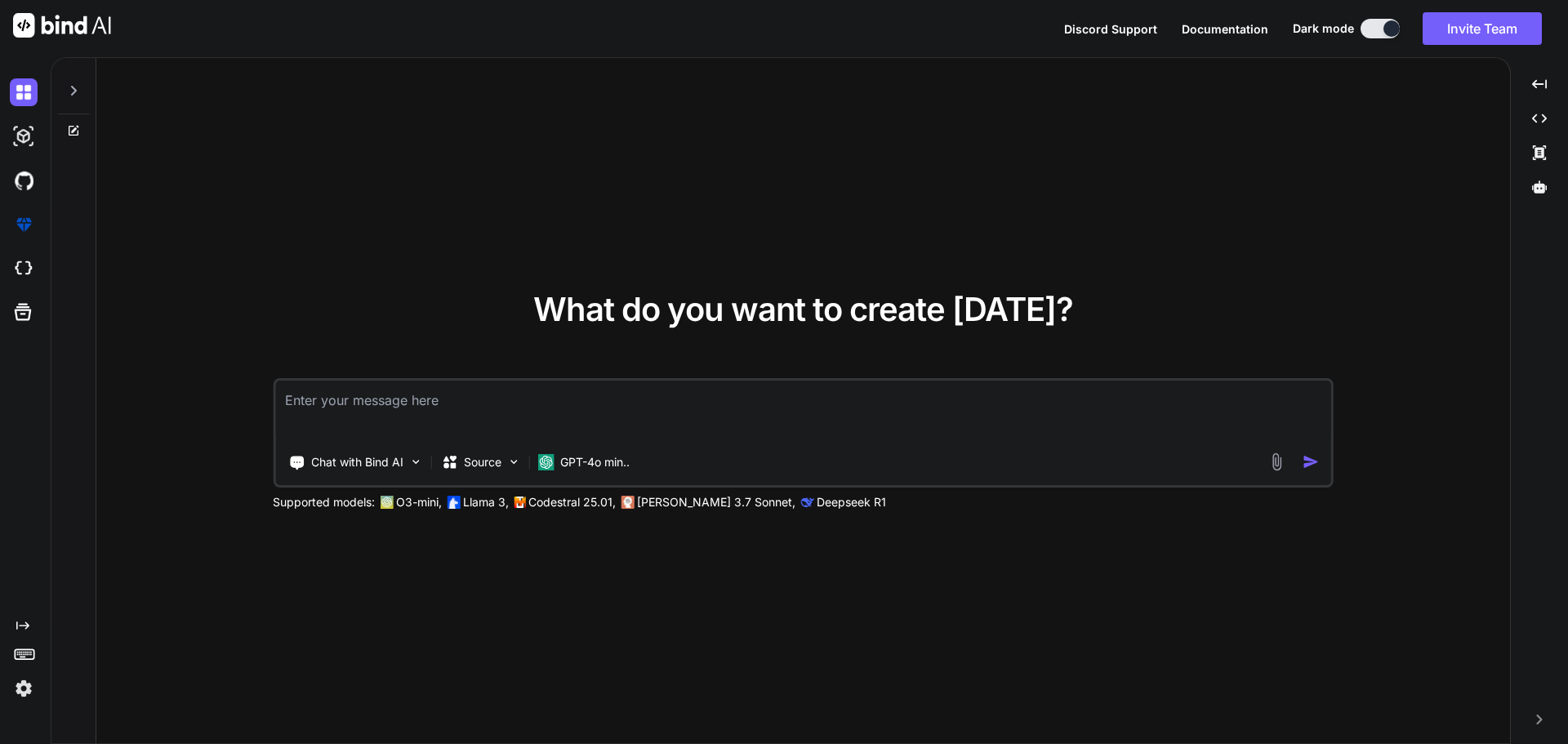
click at [362, 393] on textarea at bounding box center [803, 411] width 1056 height 61
paste textarea "Create a real-time chat application using Node.js and WebSocket. Set up the ser…"
type textarea "x"
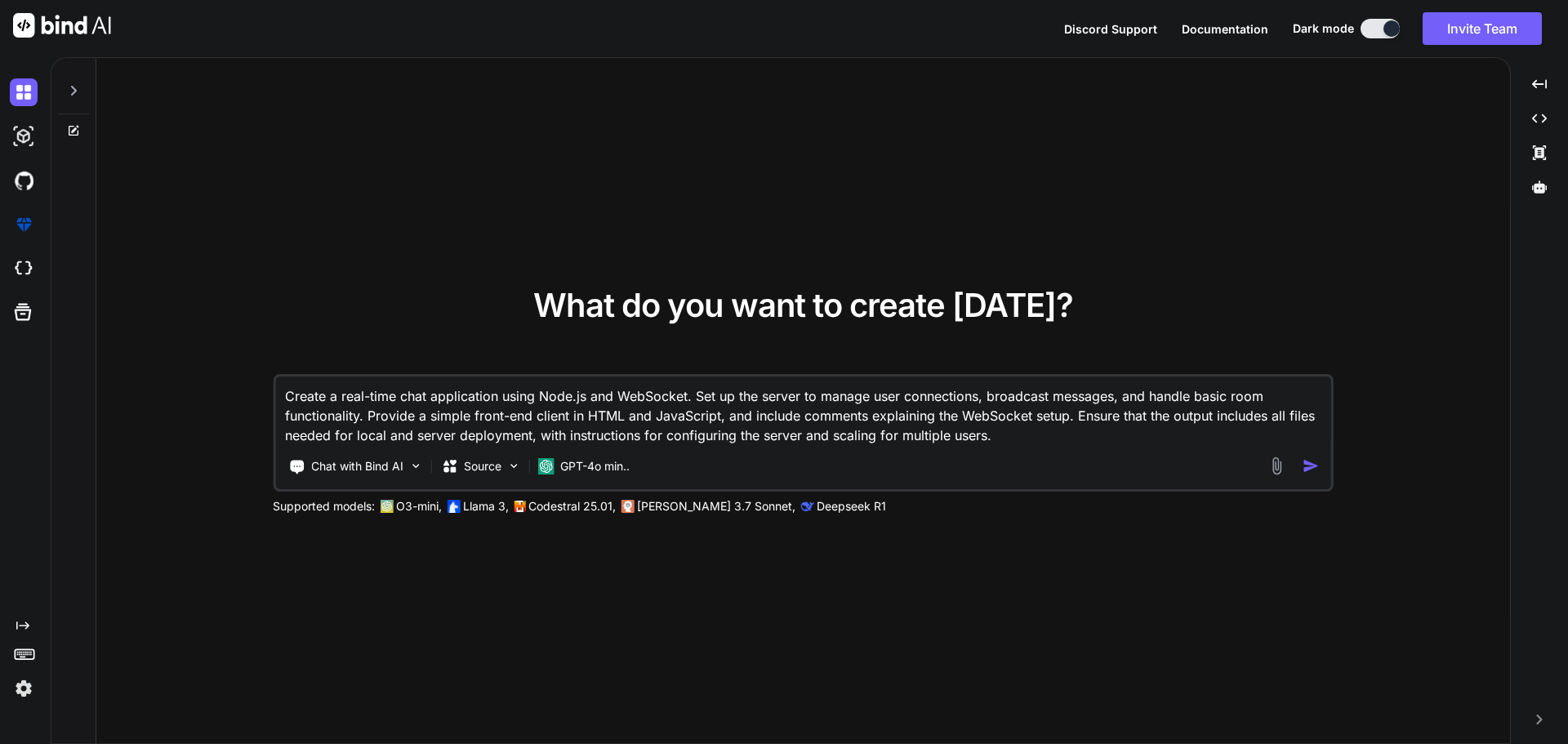
type textarea "Create a real-time chat application using Node.js and WebSocket. Set up the ser…"
click at [1315, 464] on img "button" at bounding box center [1311, 465] width 17 height 17
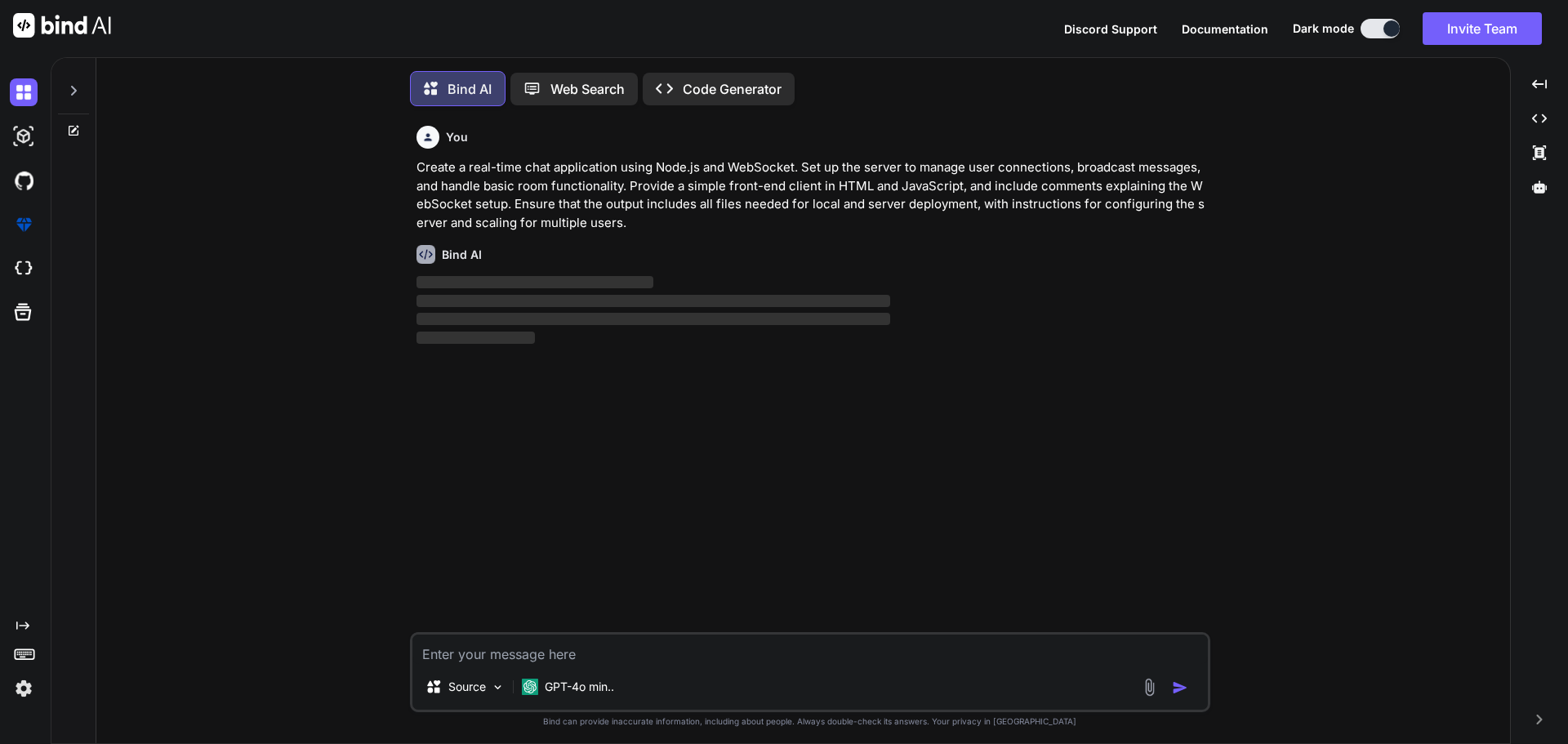
click at [712, 93] on div "Created with Pixso. Code Generator" at bounding box center [718, 89] width 152 height 33
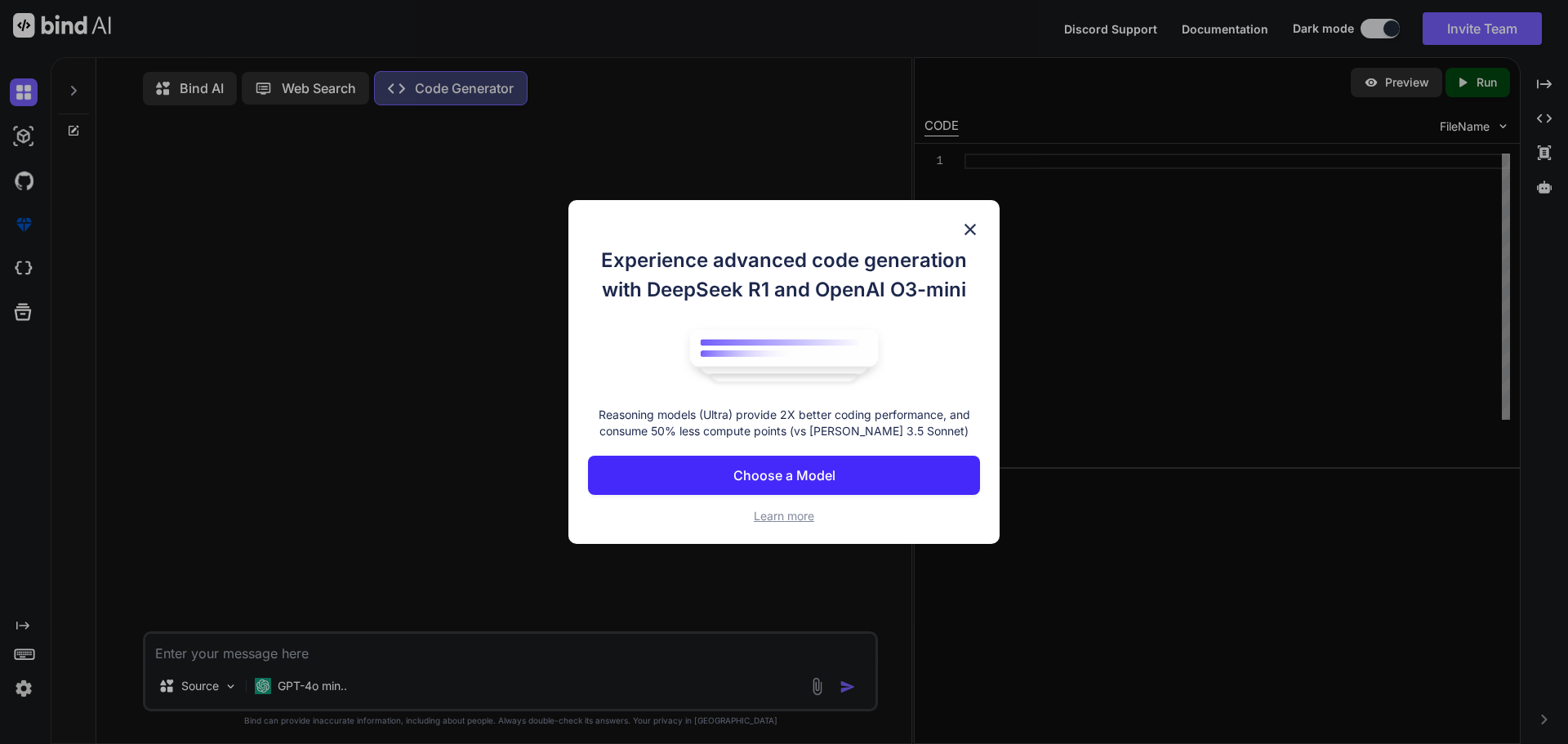
click at [968, 233] on img at bounding box center [970, 230] width 20 height 20
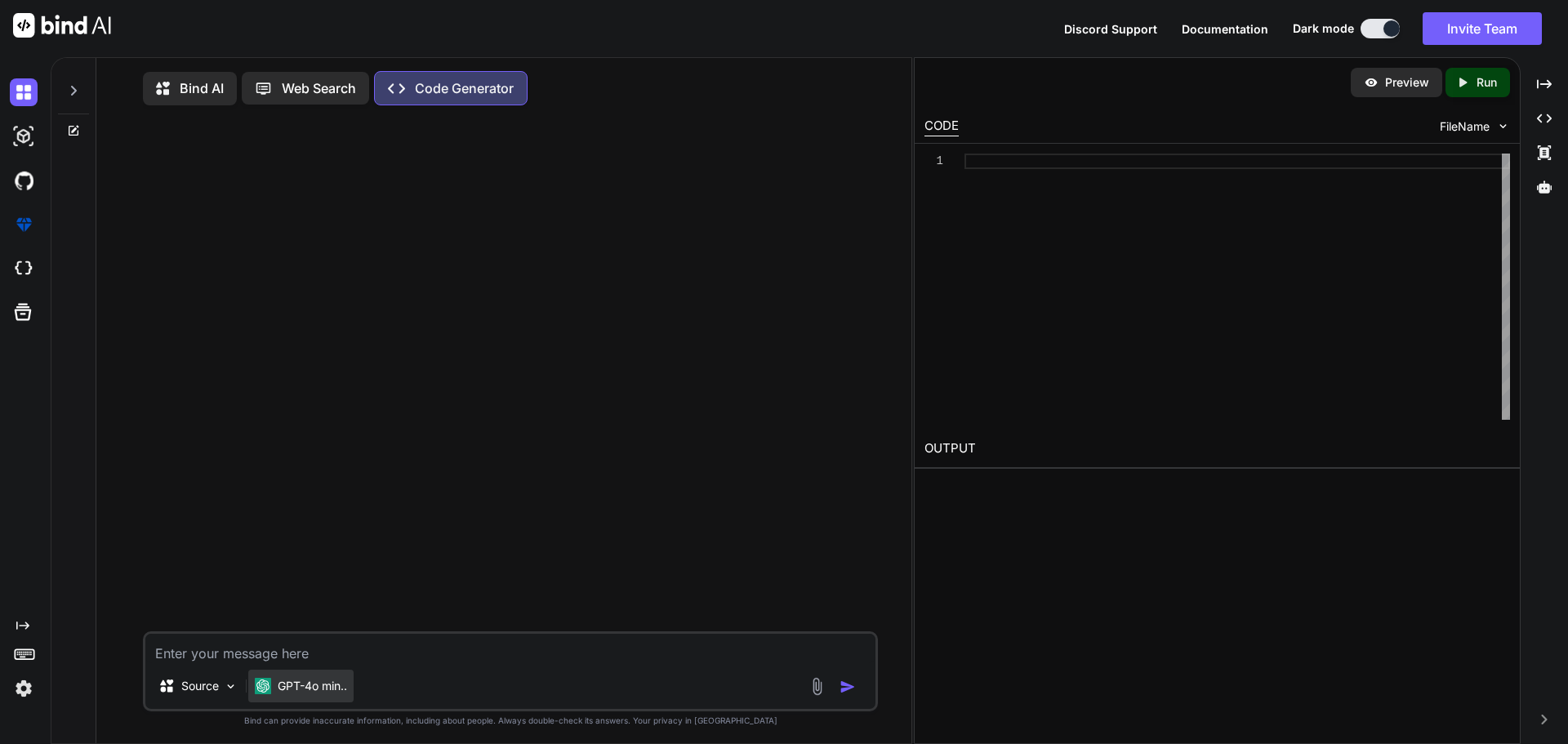
click at [322, 691] on p "GPT-4o min.." at bounding box center [312, 686] width 69 height 16
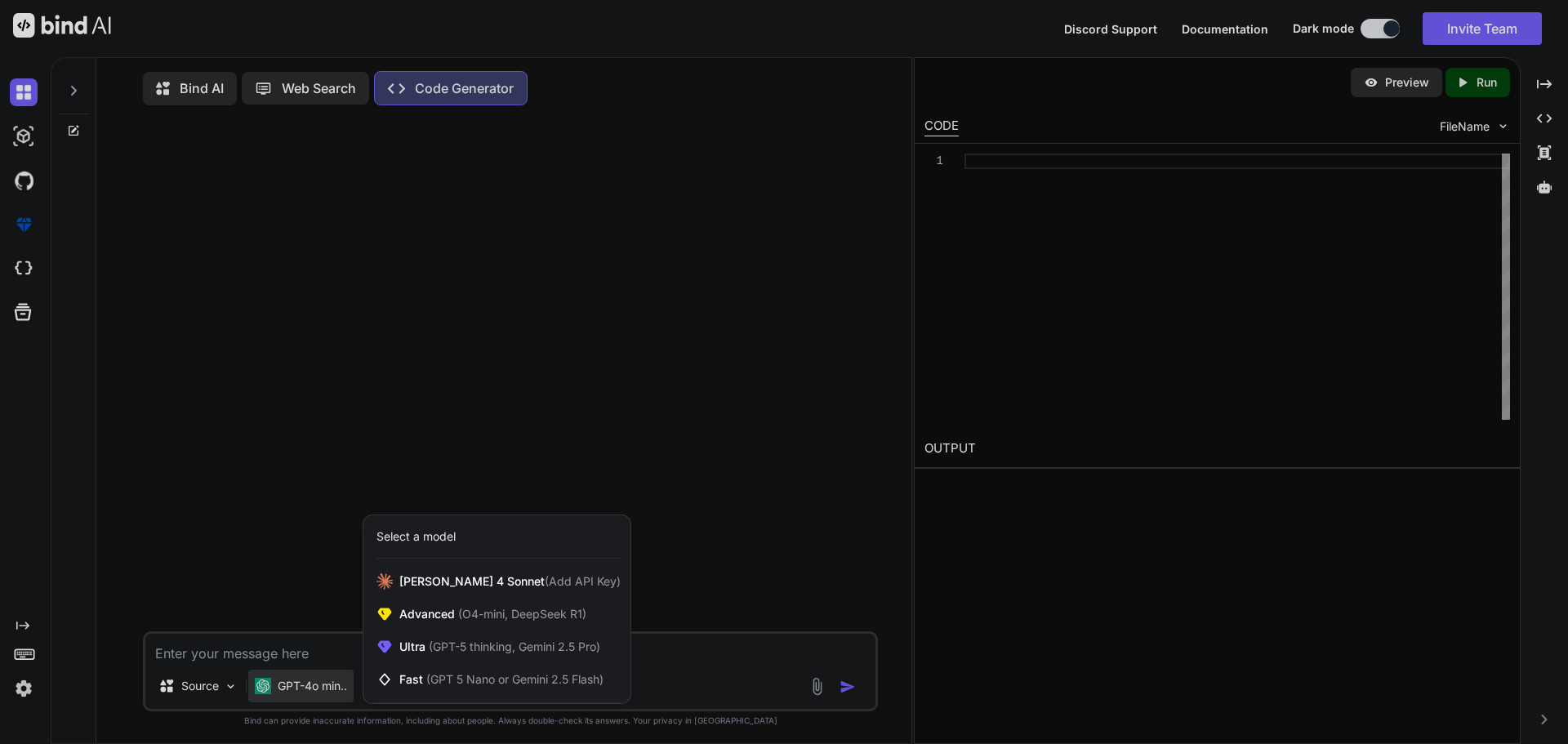
click at [405, 319] on div at bounding box center [784, 372] width 1568 height 744
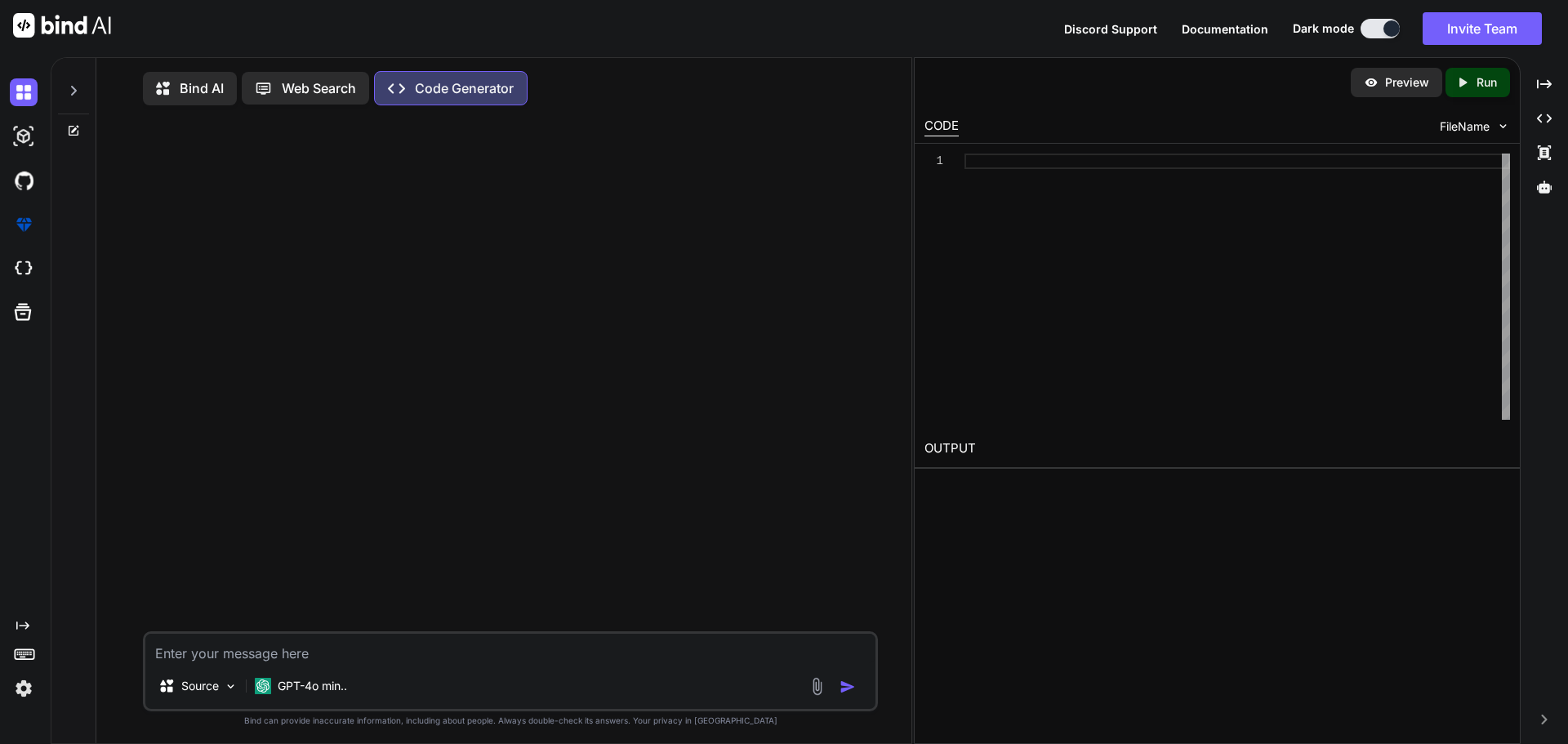
click at [273, 187] on div at bounding box center [512, 375] width 731 height 513
click at [192, 663] on textarea at bounding box center [510, 648] width 731 height 29
paste textarea "Create a real-time chat application using Node.js and WebSocket. Set up the ser…"
type textarea "x"
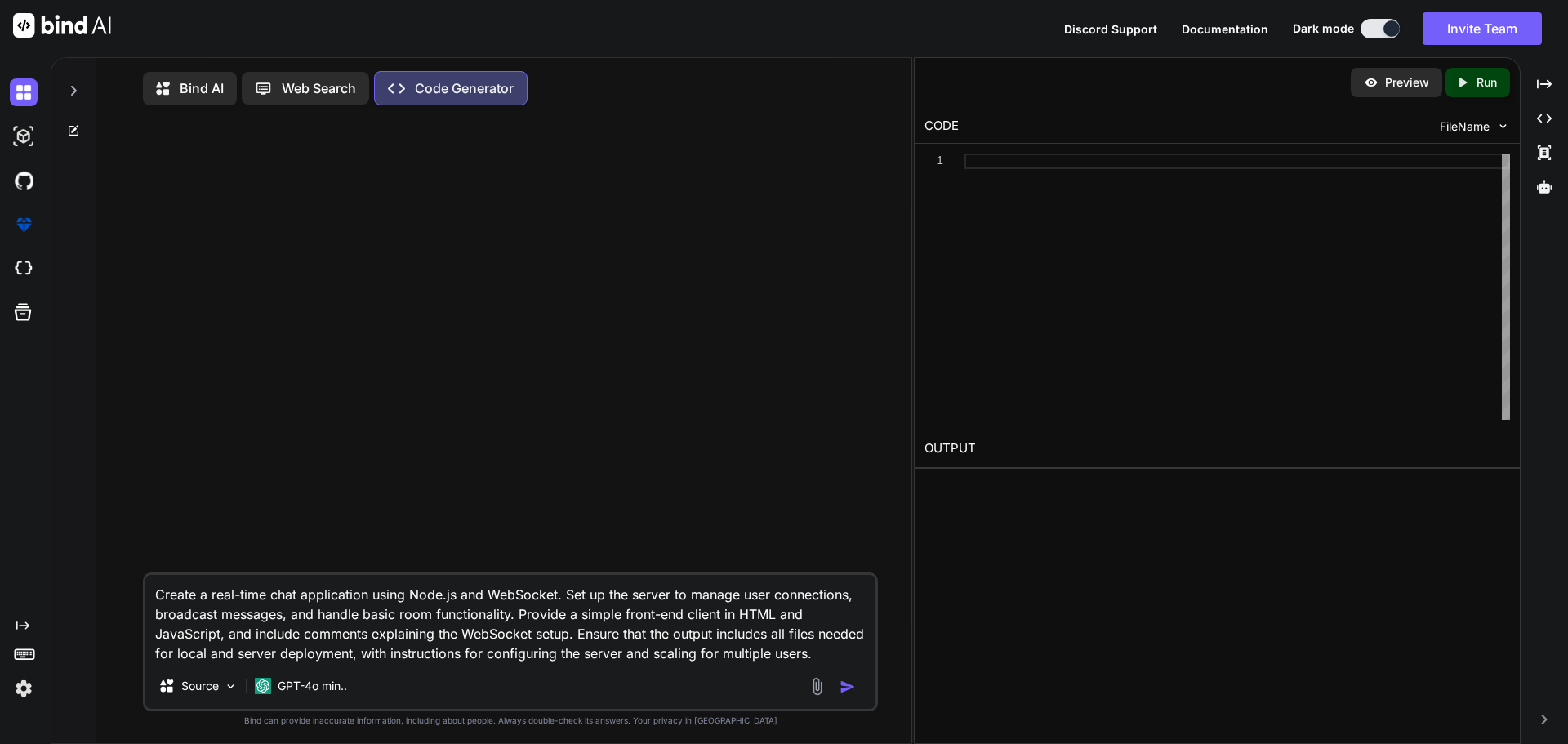
scroll to position [18, 0]
type textarea "Create a real-time chat application using Node.js and WebSocket. Set up the ser…"
click at [226, 685] on img at bounding box center [231, 687] width 14 height 14
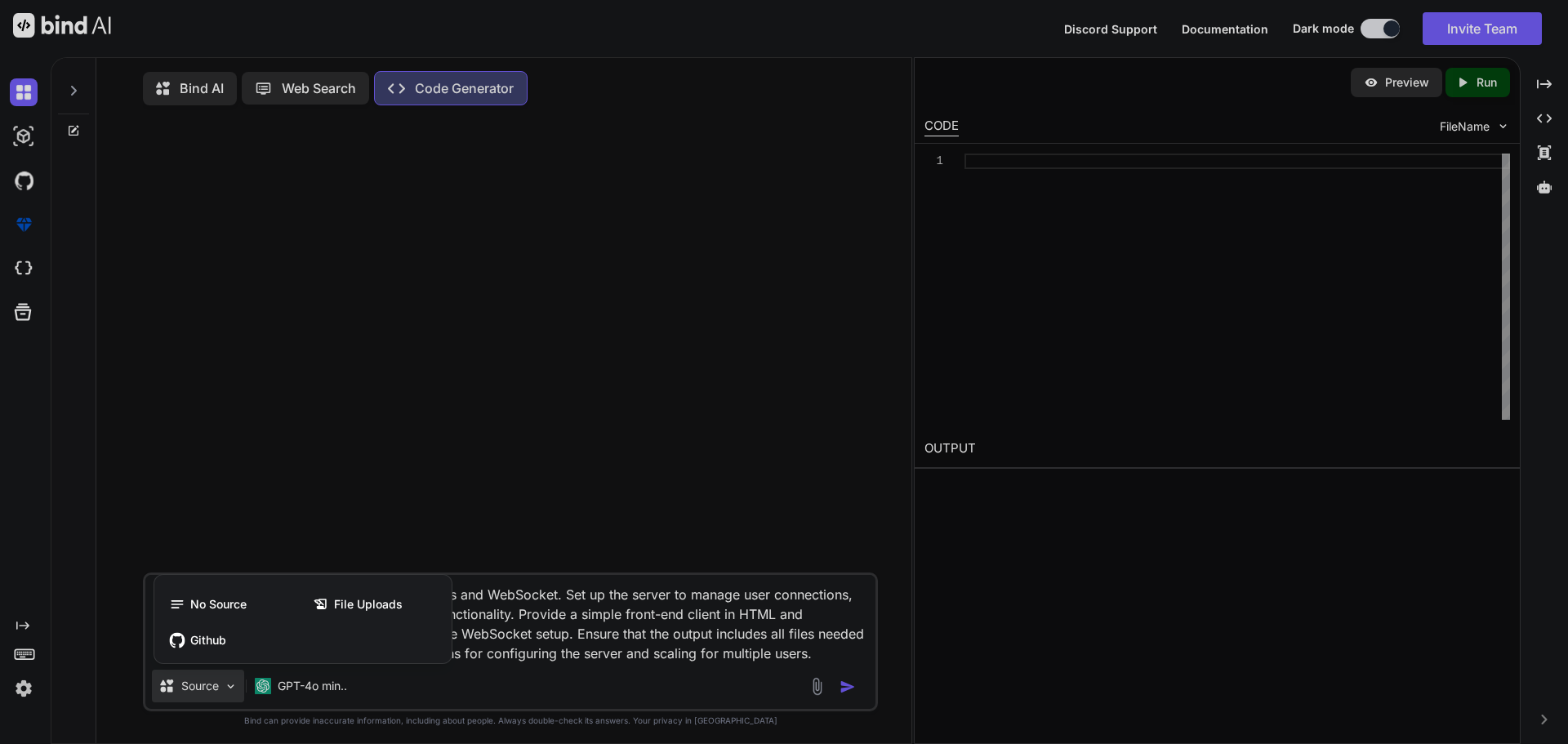
click at [502, 672] on div at bounding box center [784, 372] width 1568 height 744
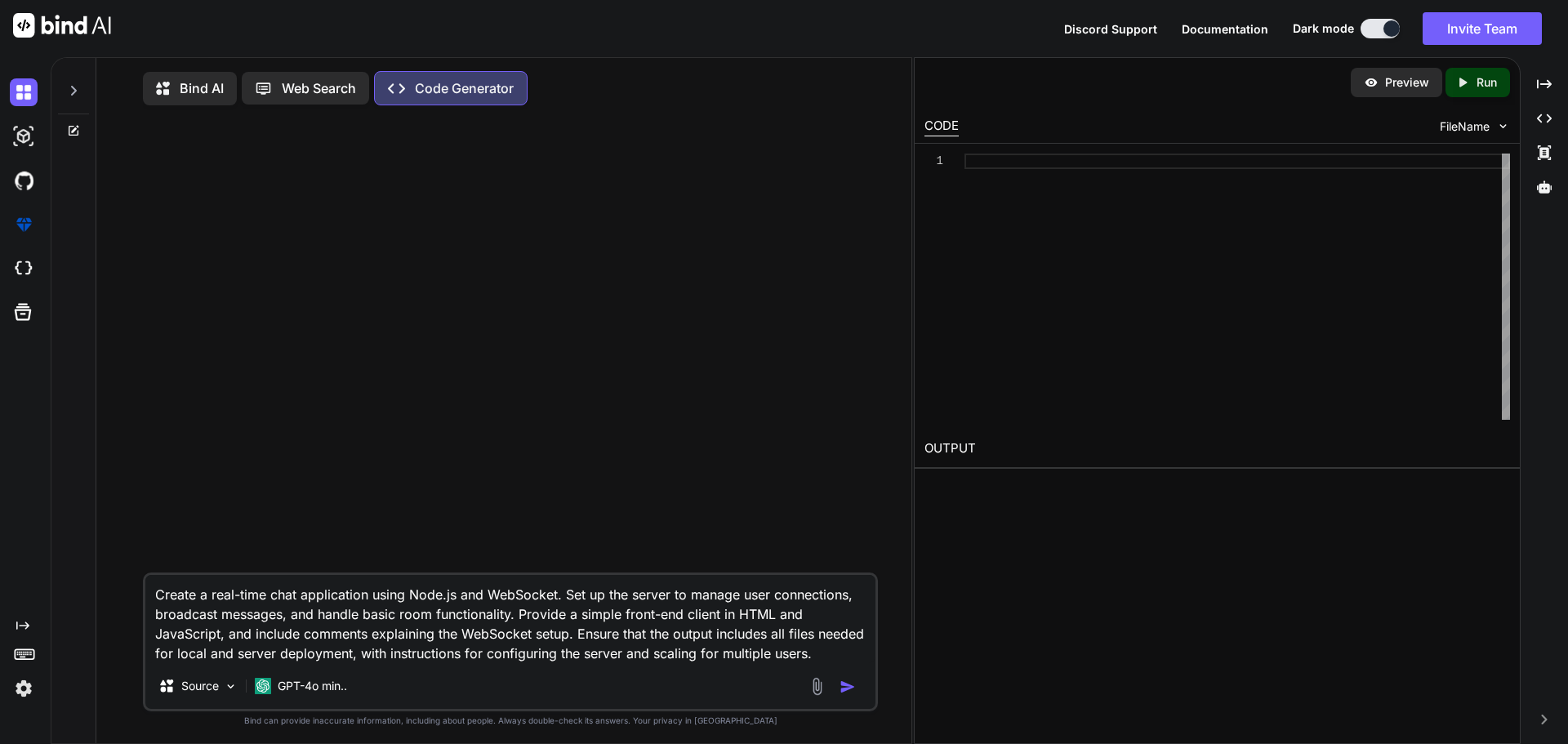
click at [849, 695] on img "button" at bounding box center [848, 687] width 16 height 16
type textarea "x"
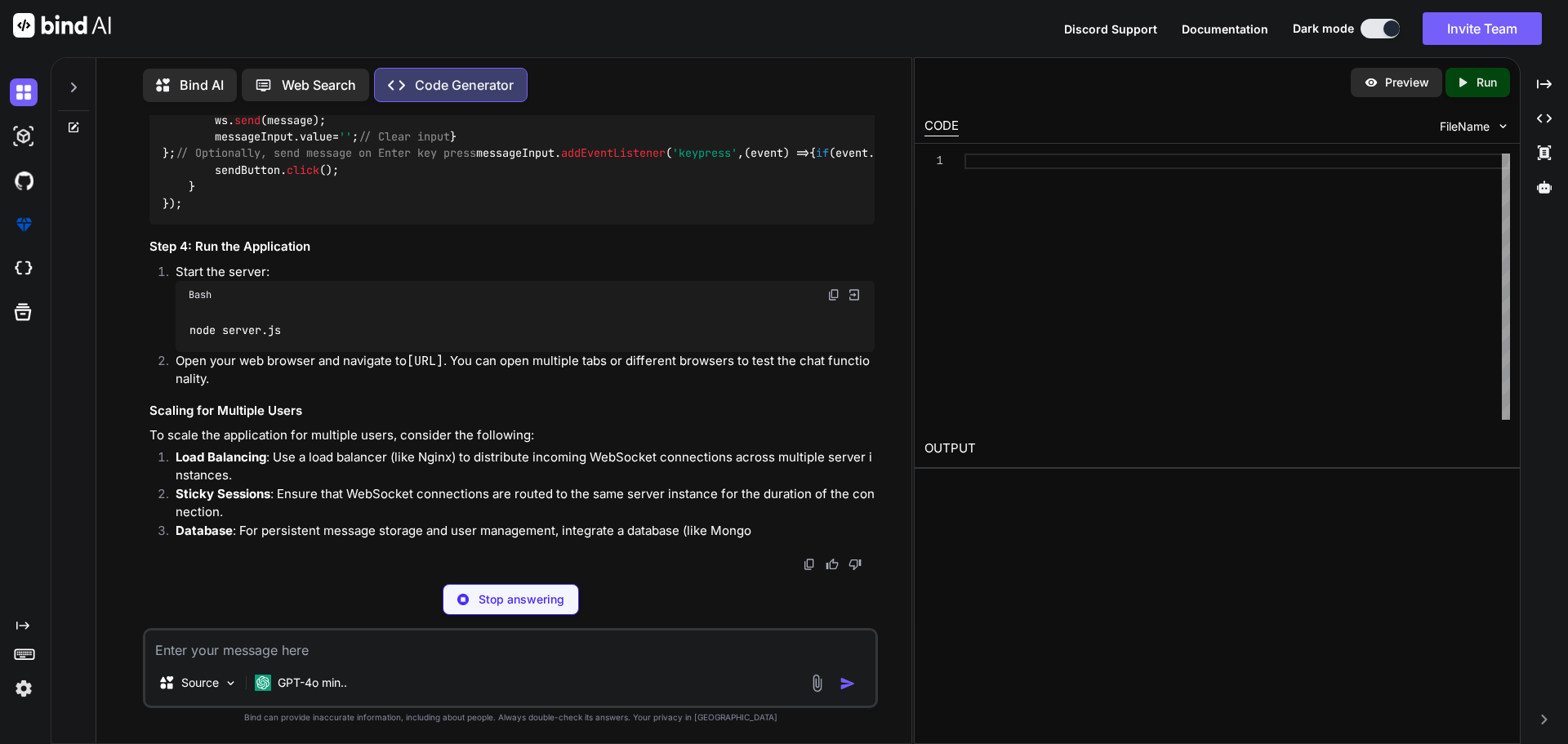
scroll to position [2516, 0]
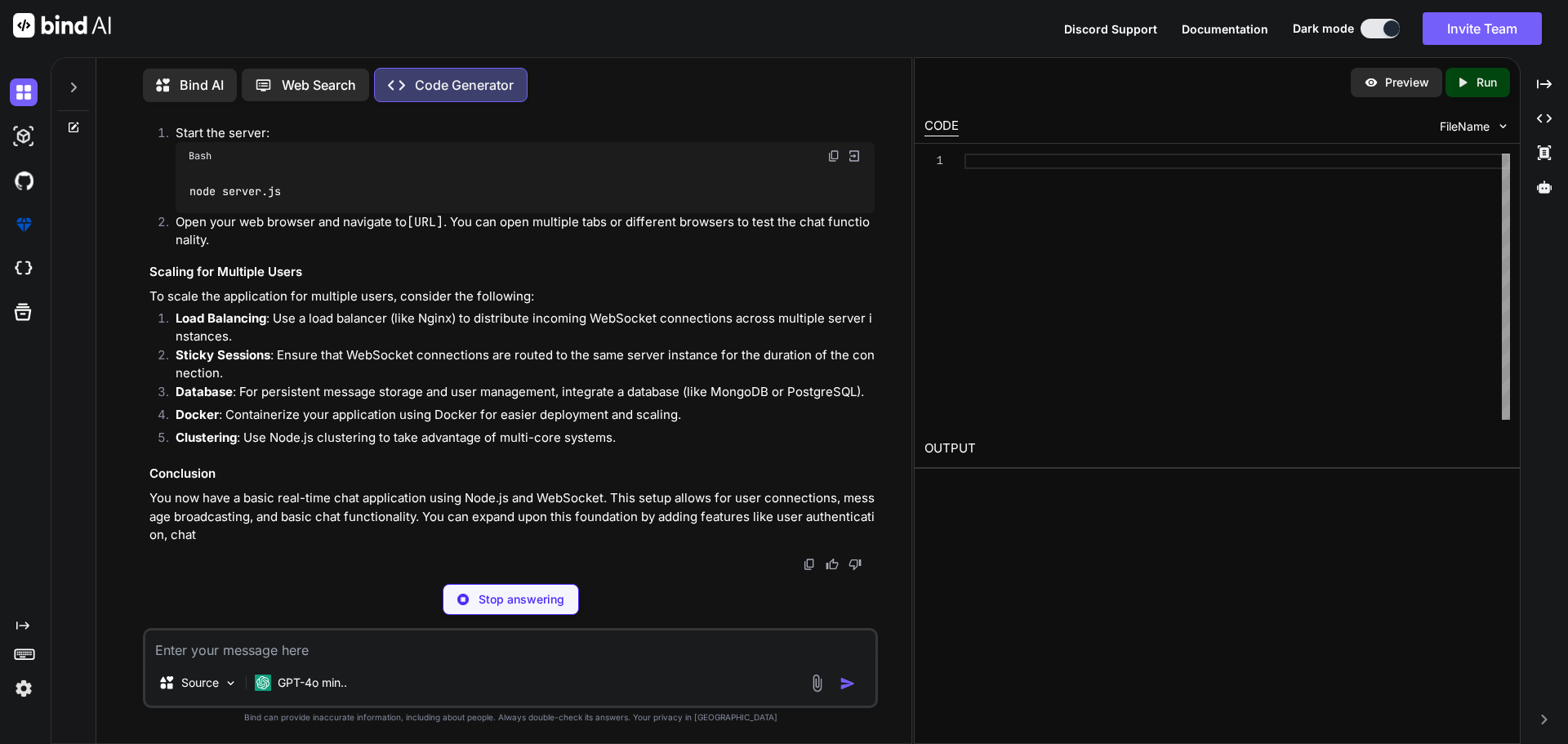
type textarea "x"
type textarea "├── server.js ├── public/ │ ├── index.html │ └── script.js └── package.json"
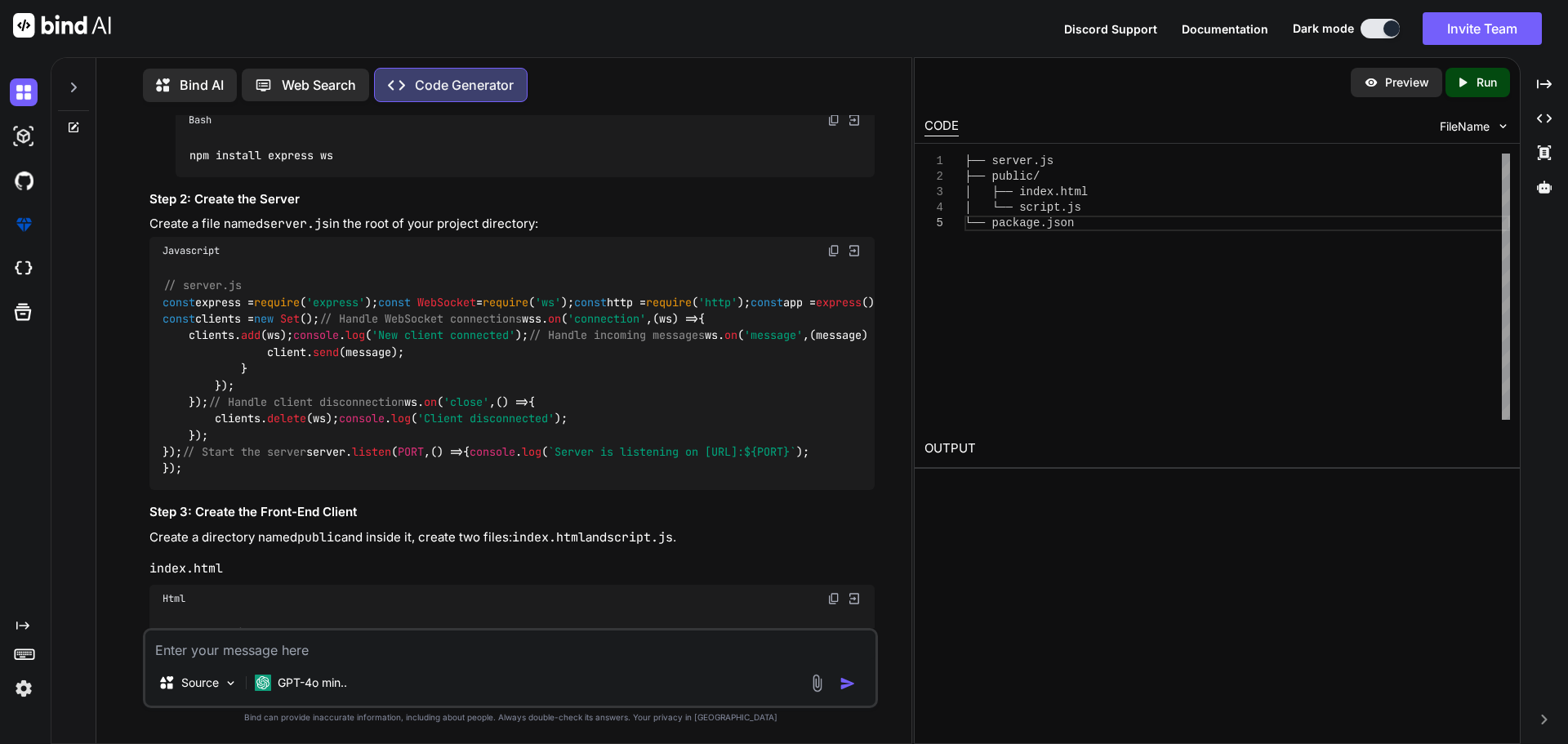
scroll to position [637, 0]
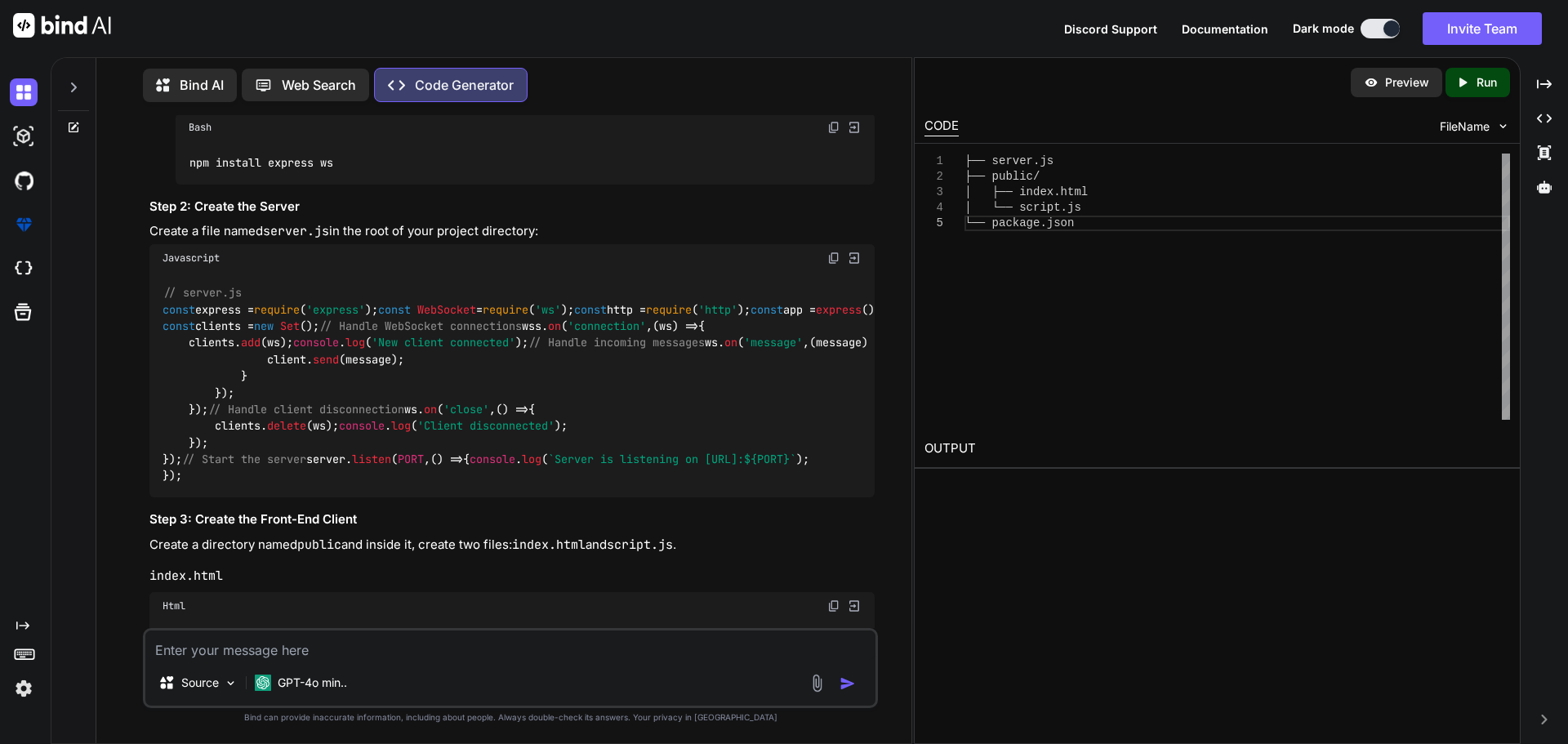
click at [1473, 80] on icon "Created with Pixso." at bounding box center [1467, 82] width 21 height 15
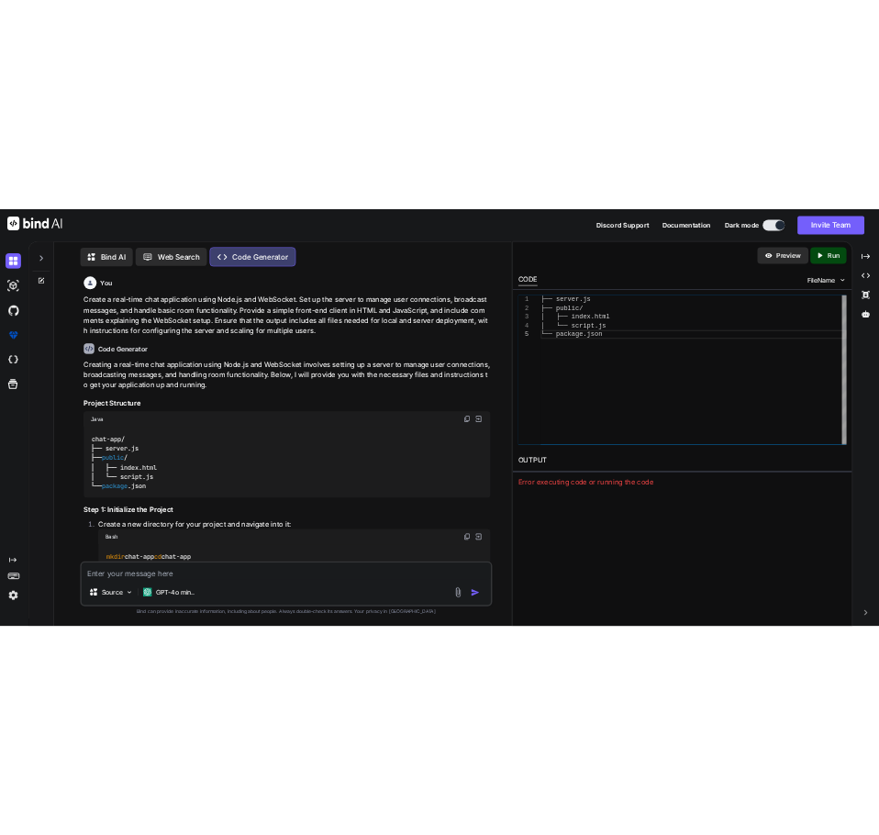
scroll to position [0, 0]
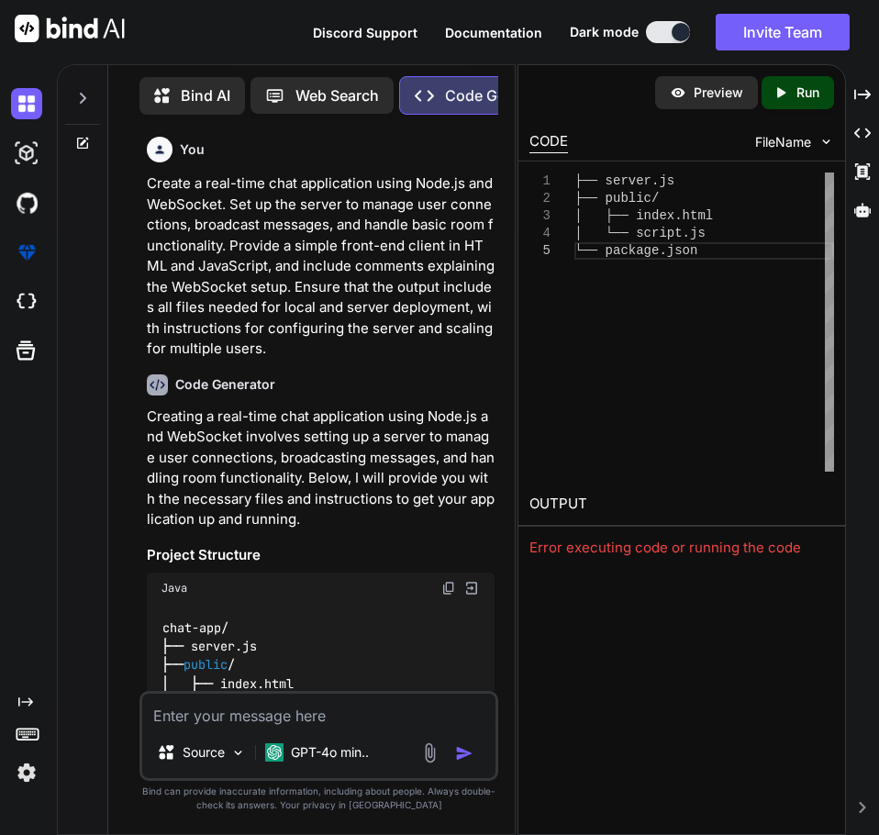
click at [247, 308] on p "Create a real-time chat application using Node.js and WebSocket. Set up the ser…" at bounding box center [321, 266] width 349 height 186
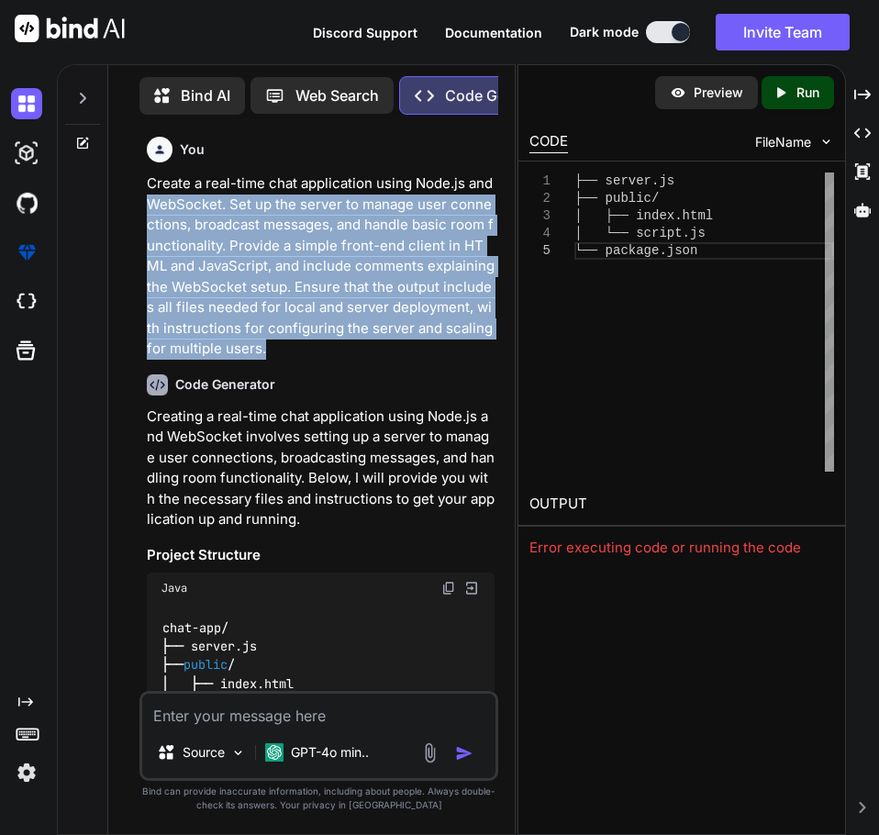
drag, startPoint x: 262, startPoint y: 348, endPoint x: 129, endPoint y: 197, distance: 200.9
click at [129, 197] on div "You Create a real-time chat application using Node.js and WebSocket. Set up the…" at bounding box center [319, 481] width 392 height 705
click at [246, 244] on p "Create a real-time chat application using Node.js and WebSocket. Set up the ser…" at bounding box center [321, 266] width 349 height 186
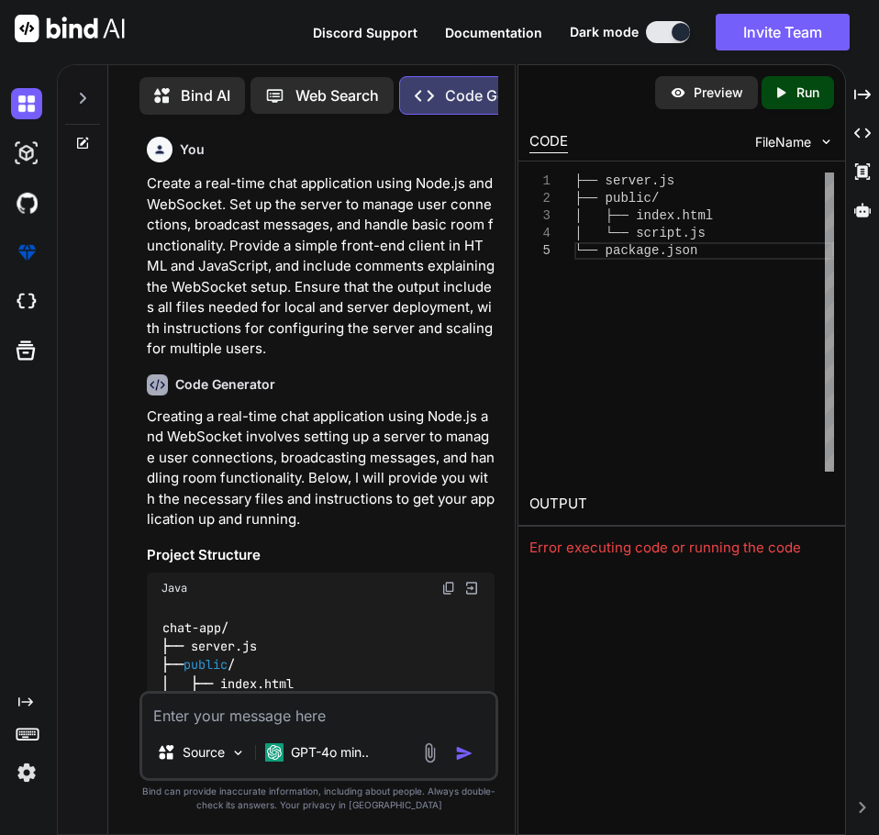
click at [331, 709] on textarea at bounding box center [319, 710] width 354 height 33
paste textarea "I'm starting a new project and I'd like to create a knowledge base for you to r…"
type textarea "x"
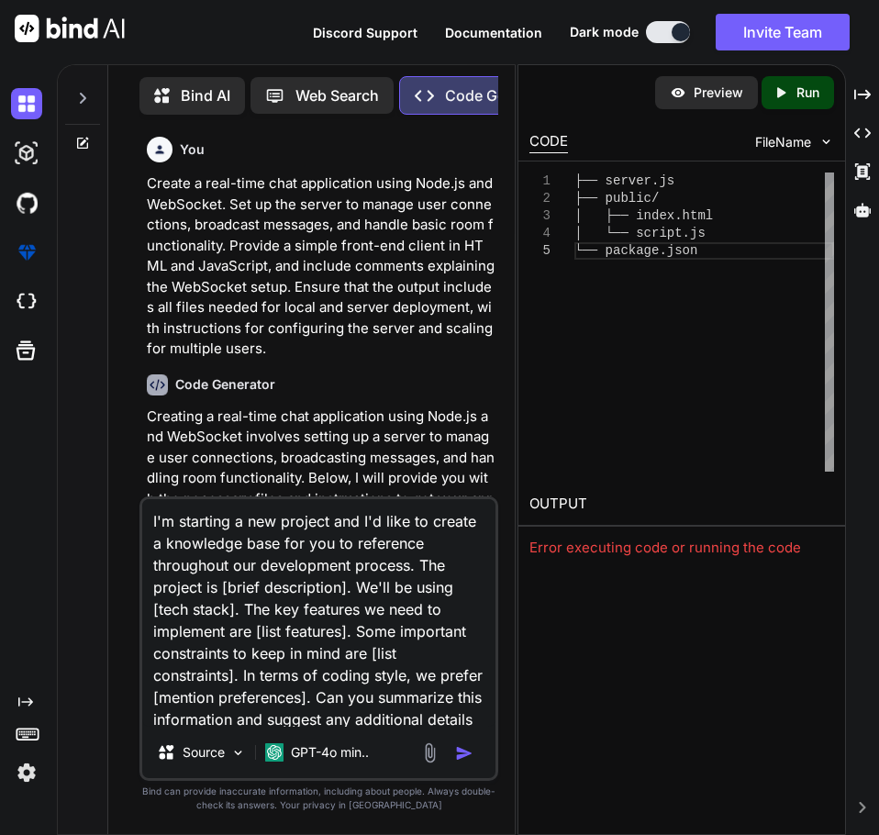
type textarea "I'm starting a new project and I'd like to create a knowledge base for you to r…"
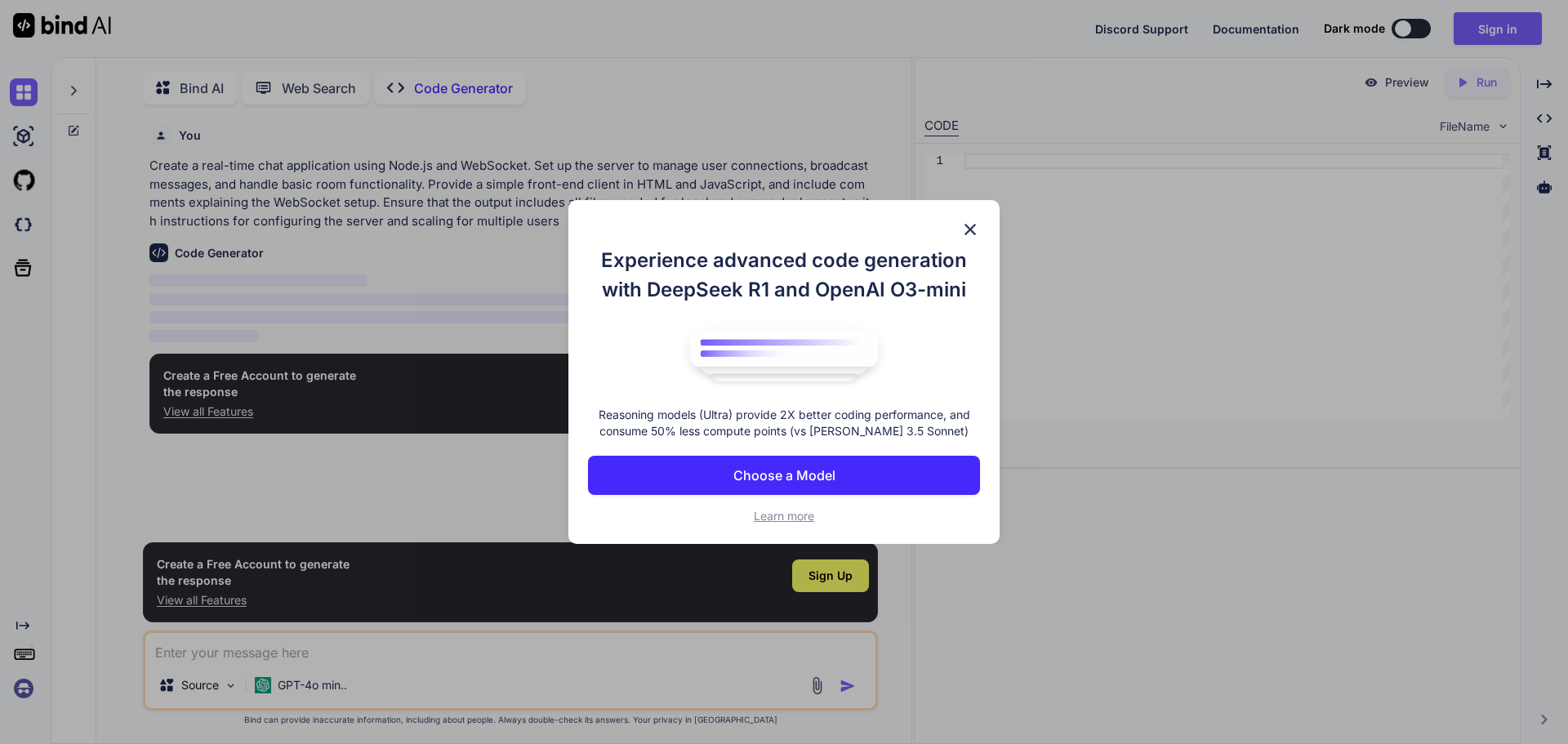
scroll to position [6, 0]
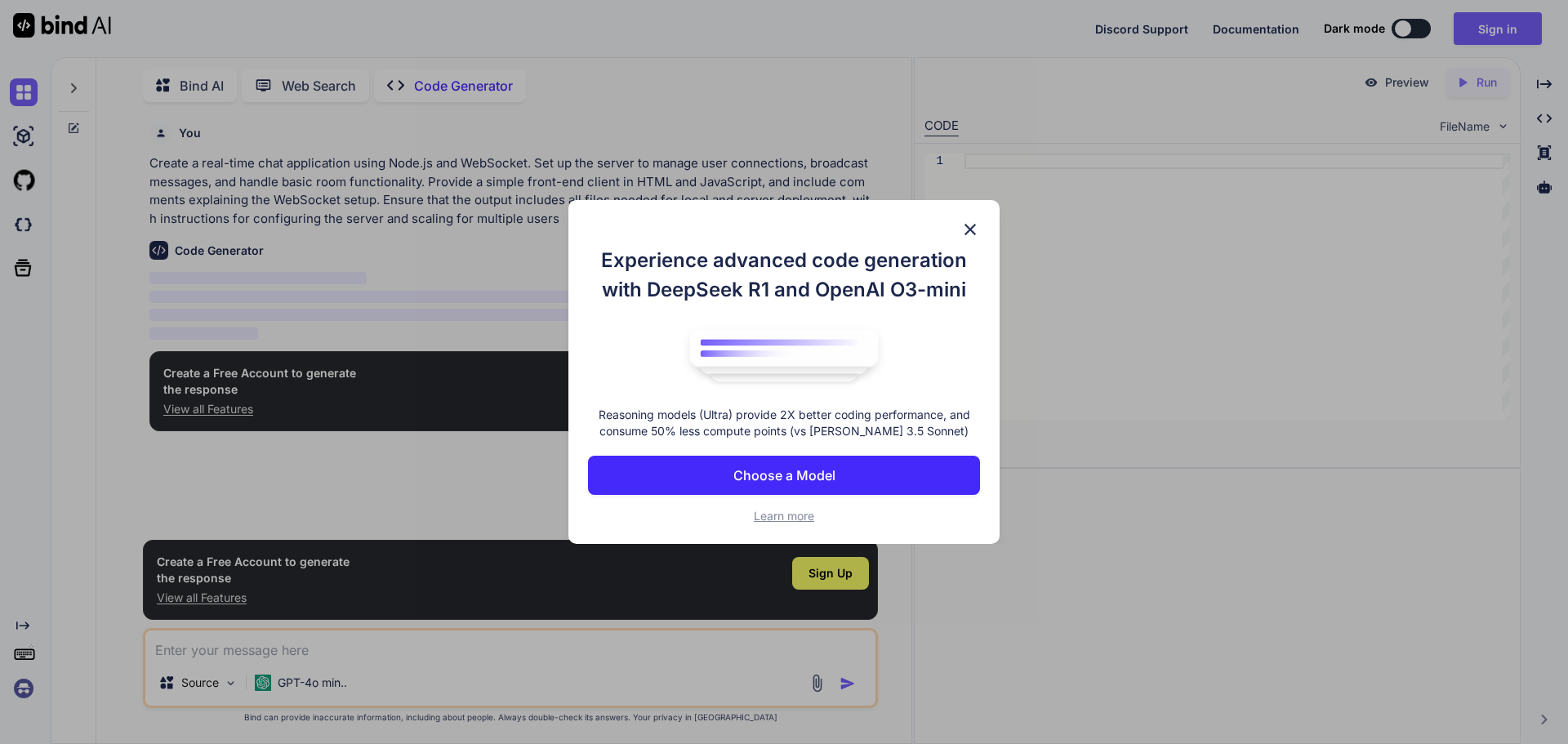
click at [970, 235] on img at bounding box center [970, 230] width 20 height 20
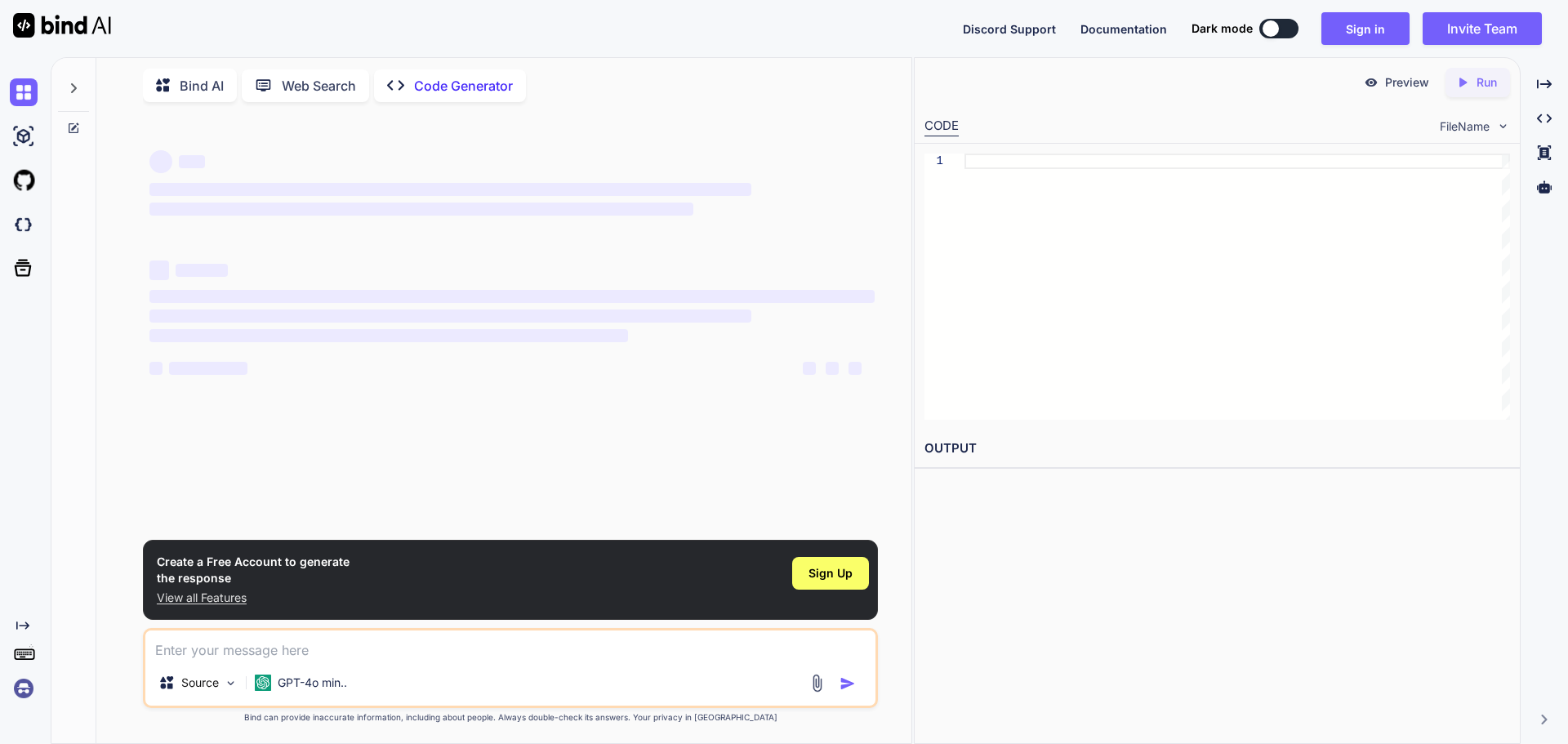
type textarea "x"
